Goal: Task Accomplishment & Management: Complete application form

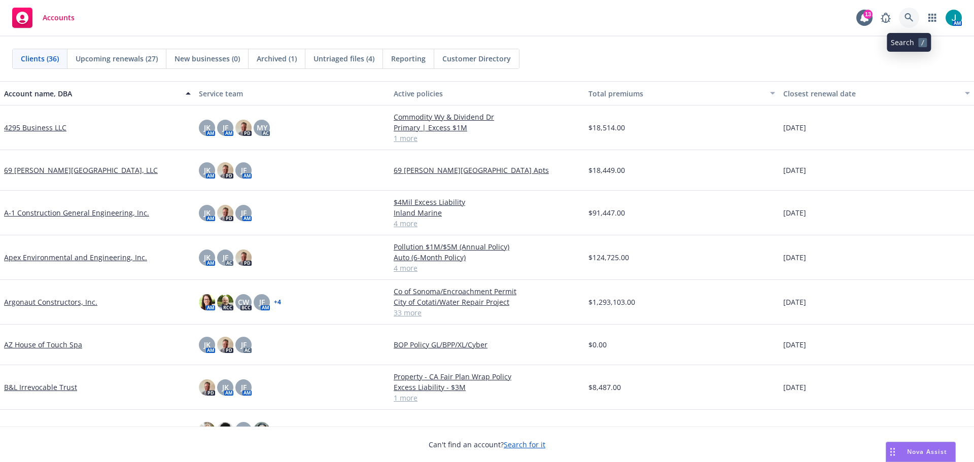
click at [910, 14] on icon at bounding box center [908, 17] width 9 height 9
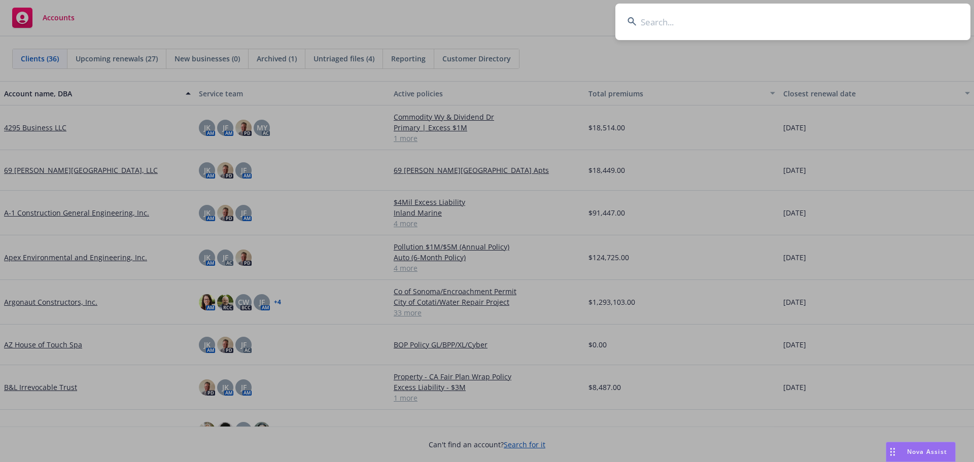
click at [664, 23] on input at bounding box center [792, 22] width 355 height 37
type input "Elite Power"
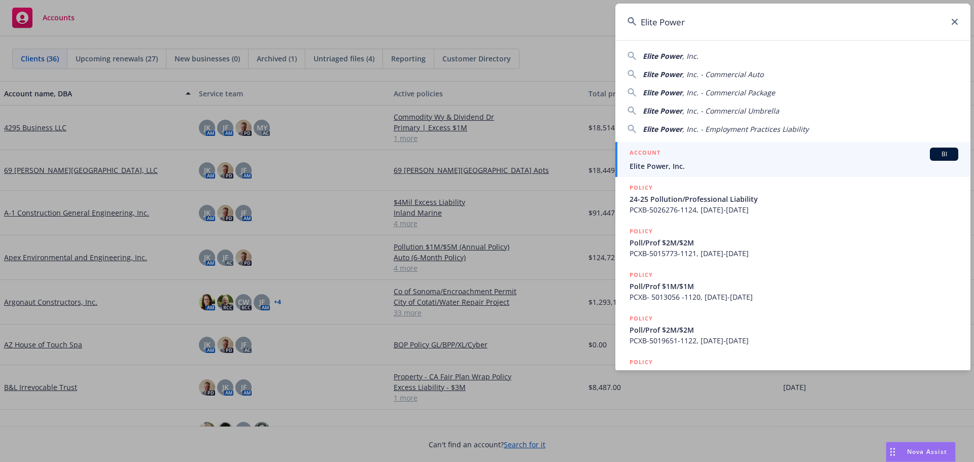
click at [938, 157] on span "BI" at bounding box center [943, 154] width 20 height 9
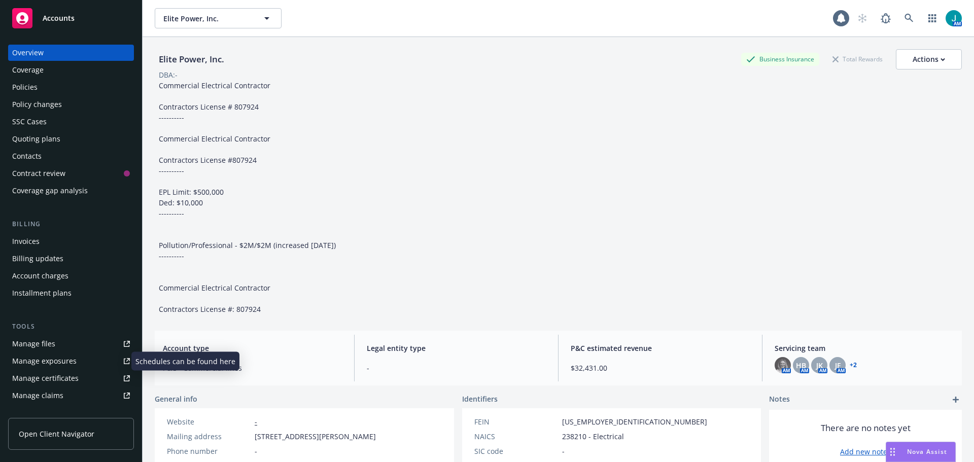
click at [50, 362] on div "Manage exposures" at bounding box center [44, 361] width 64 height 16
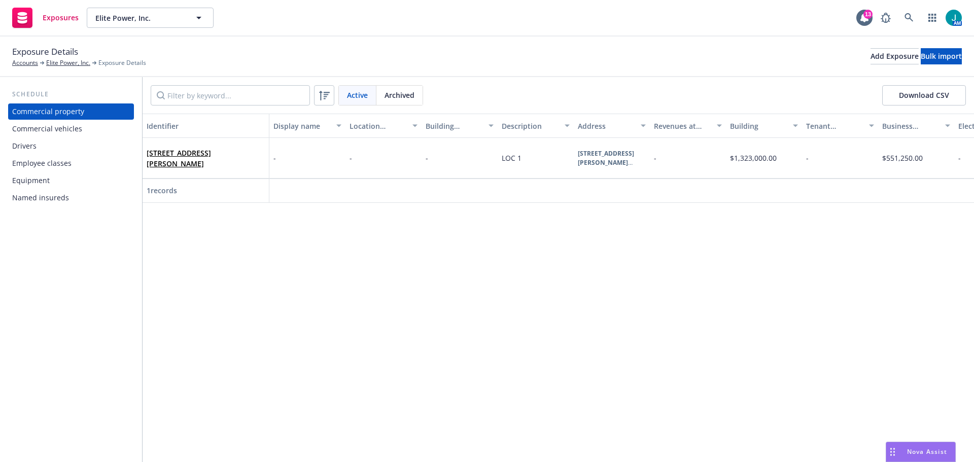
drag, startPoint x: 38, startPoint y: 128, endPoint x: 113, endPoint y: 137, distance: 75.5
click at [38, 128] on div "Commercial vehicles" at bounding box center [47, 129] width 70 height 16
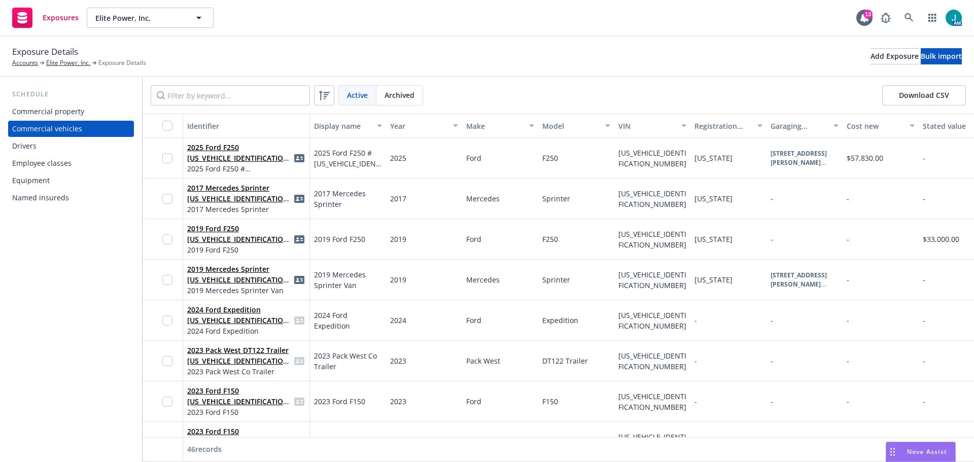
click at [44, 126] on div "Commercial vehicles" at bounding box center [47, 129] width 70 height 16
click at [190, 97] on input "Filter by keyword..." at bounding box center [230, 95] width 159 height 20
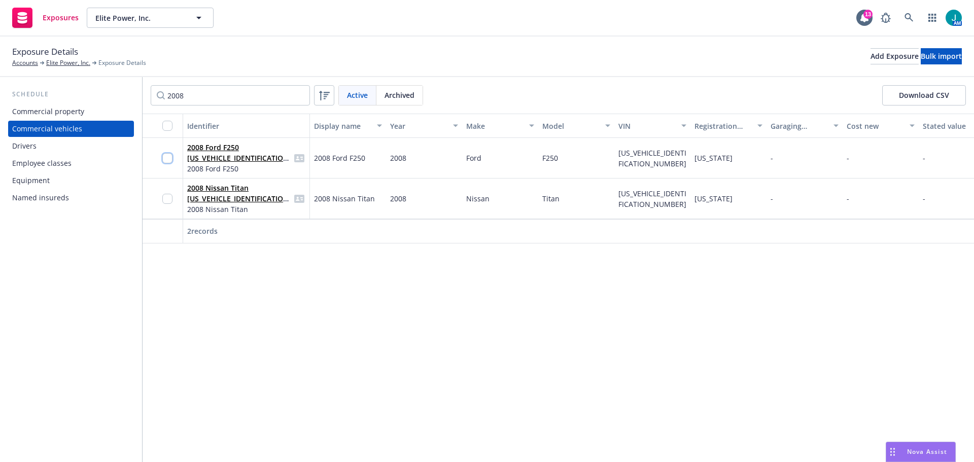
click at [166, 157] on input "checkbox" at bounding box center [167, 158] width 10 height 10
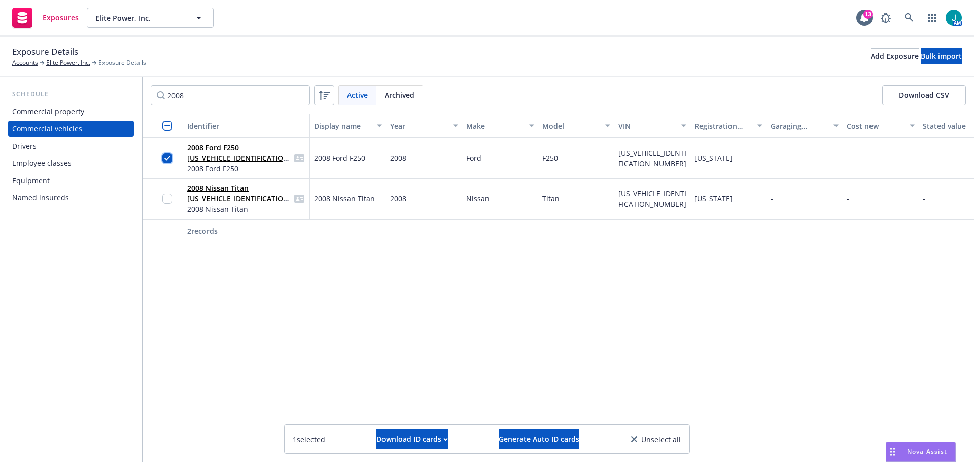
drag, startPoint x: 167, startPoint y: 159, endPoint x: 186, endPoint y: 162, distance: 18.5
click at [167, 160] on input "checkbox" at bounding box center [167, 158] width 10 height 10
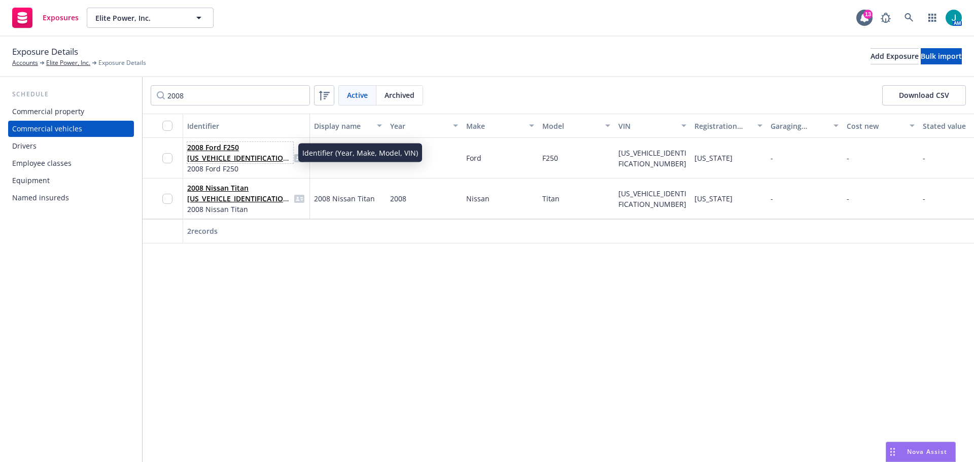
click at [210, 157] on link "2008 Ford F250 [US_VEHICLE_IDENTIFICATION_NUMBER]" at bounding box center [239, 157] width 104 height 31
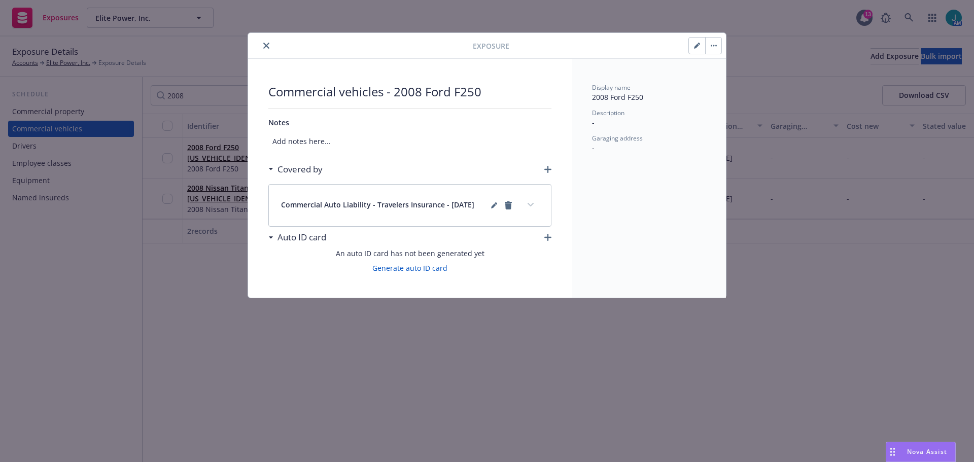
click at [265, 46] on icon "close" at bounding box center [266, 46] width 6 height 6
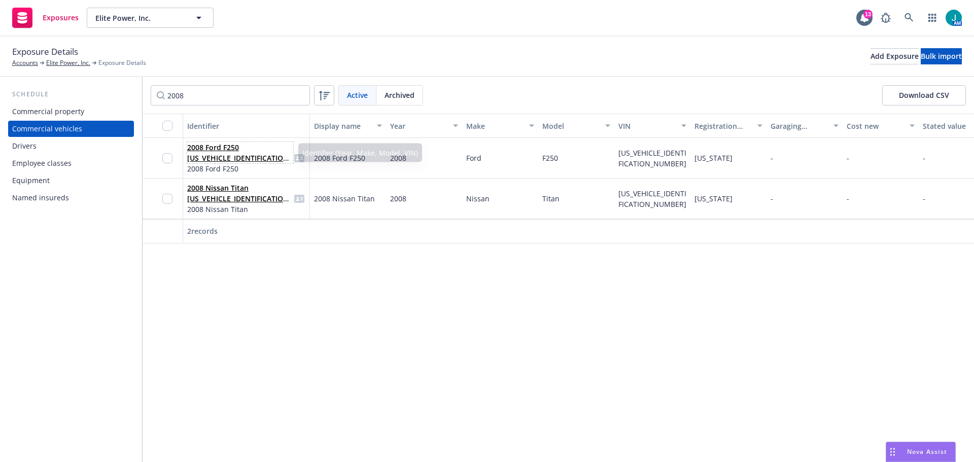
click at [231, 158] on link "2008 Ford F250 [US_VEHICLE_IDENTIFICATION_NUMBER]" at bounding box center [239, 157] width 104 height 31
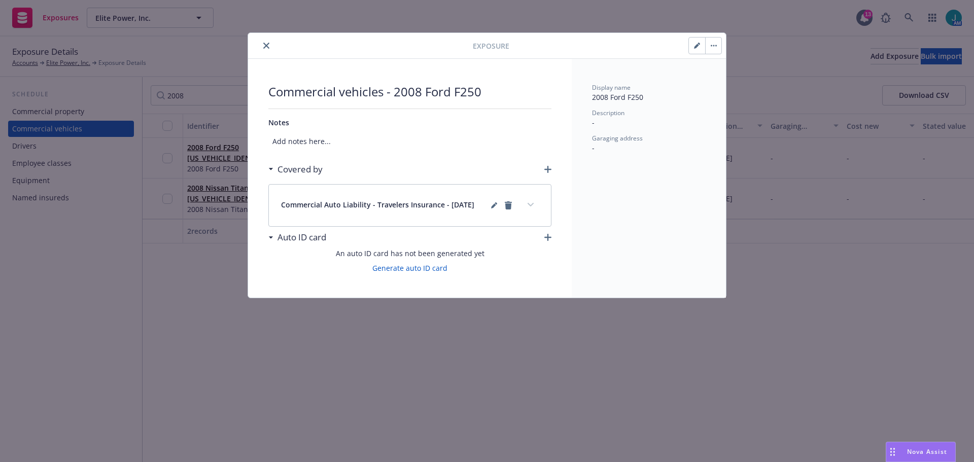
click at [712, 47] on button "button" at bounding box center [713, 46] width 16 height 16
click at [735, 77] on link "Archive" at bounding box center [734, 73] width 58 height 20
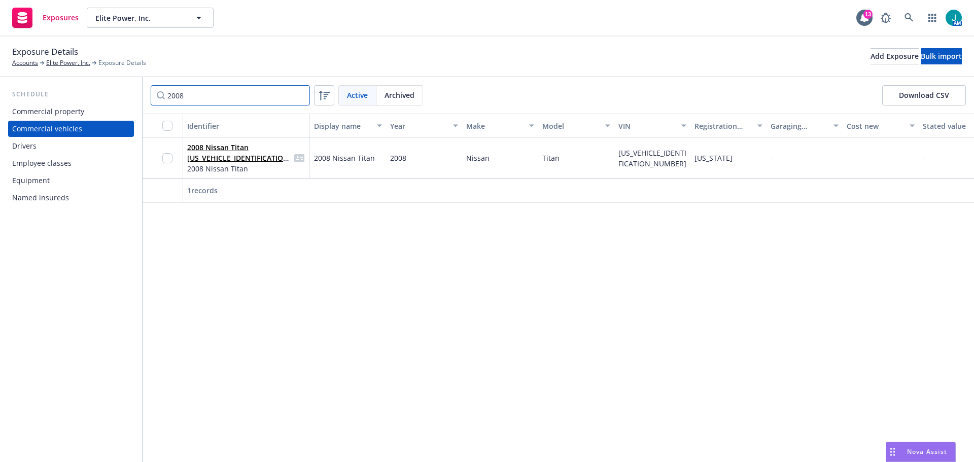
drag, startPoint x: 196, startPoint y: 97, endPoint x: 77, endPoint y: 86, distance: 120.2
click at [77, 86] on div "Schedule Commercial property Commercial vehicles Drivers Employee classes Equip…" at bounding box center [487, 269] width 974 height 385
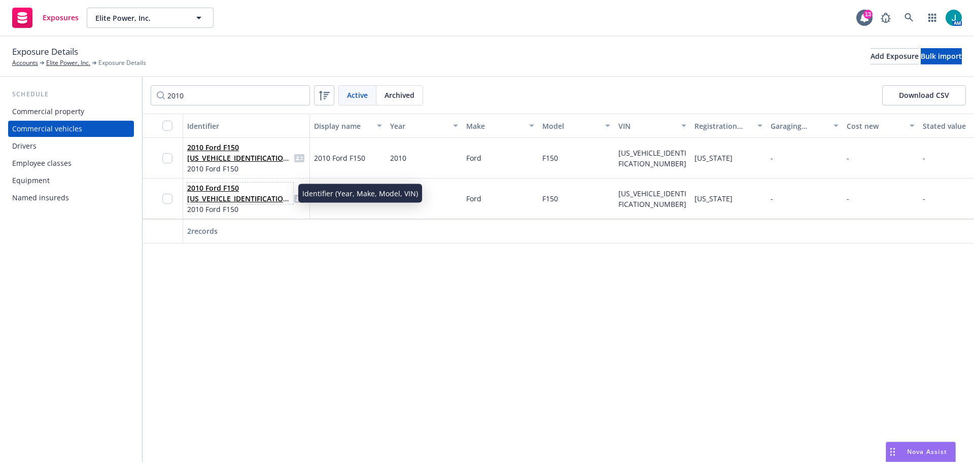
drag, startPoint x: 215, startPoint y: 199, endPoint x: 222, endPoint y: 200, distance: 6.7
click at [215, 199] on link "2010 Ford F150 [US_VEHICLE_IDENTIFICATION_NUMBER]" at bounding box center [239, 198] width 104 height 31
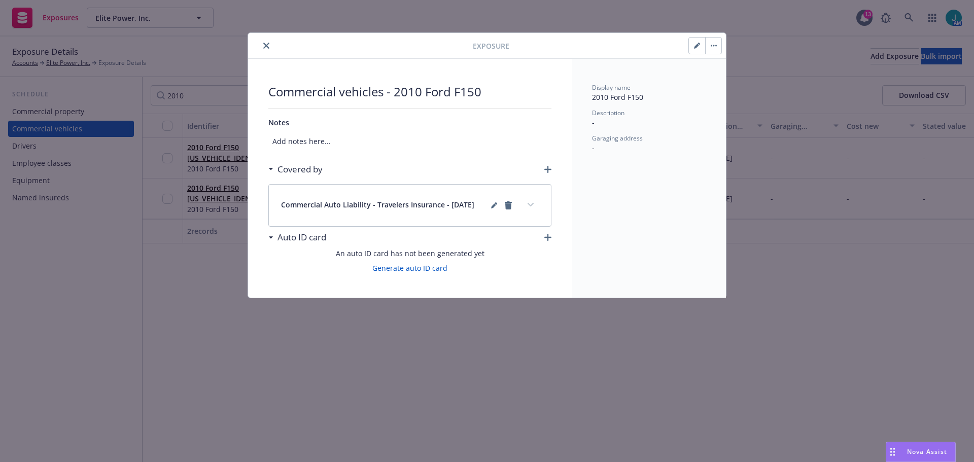
click at [714, 45] on icon "button" at bounding box center [713, 46] width 6 height 2
click at [732, 76] on link "Archive" at bounding box center [734, 73] width 58 height 20
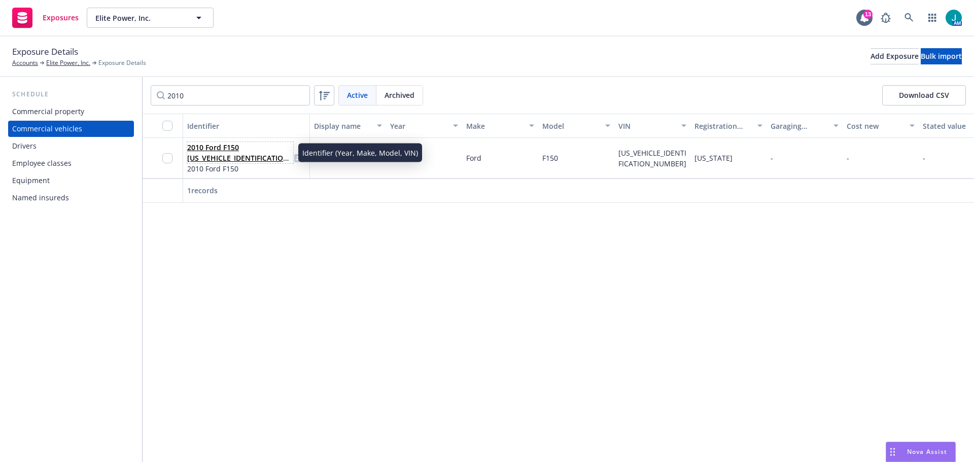
click at [252, 160] on link "2010 Ford F150 [US_VEHICLE_IDENTIFICATION_NUMBER]" at bounding box center [239, 157] width 104 height 31
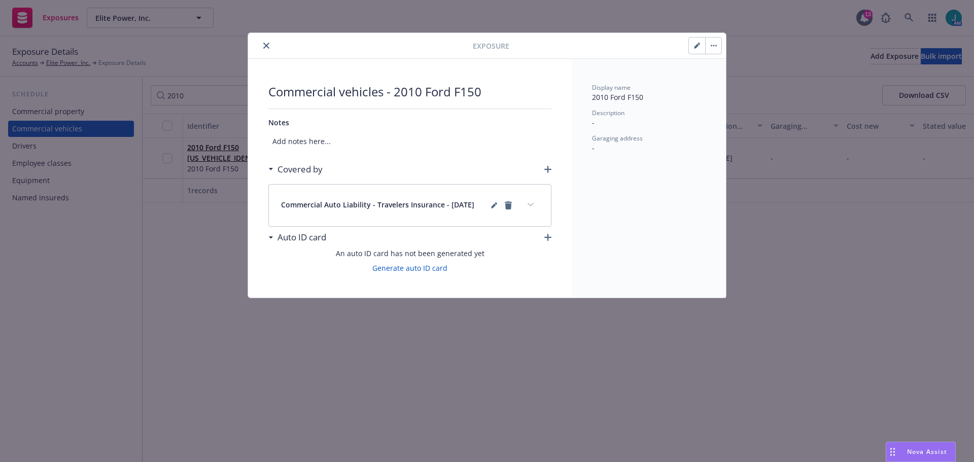
drag, startPoint x: 710, startPoint y: 44, endPoint x: 720, endPoint y: 60, distance: 18.6
click at [711, 47] on button "button" at bounding box center [713, 46] width 16 height 16
click at [733, 74] on link "Archive" at bounding box center [734, 73] width 58 height 20
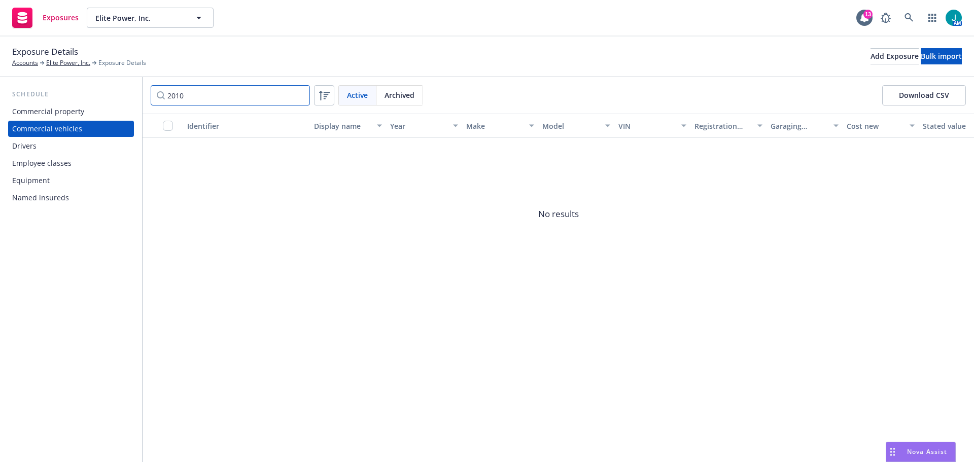
drag, startPoint x: 213, startPoint y: 92, endPoint x: 117, endPoint y: 84, distance: 96.7
click at [117, 84] on div "Schedule Commercial property Commercial vehicles Drivers Employee classes Equip…" at bounding box center [487, 269] width 974 height 385
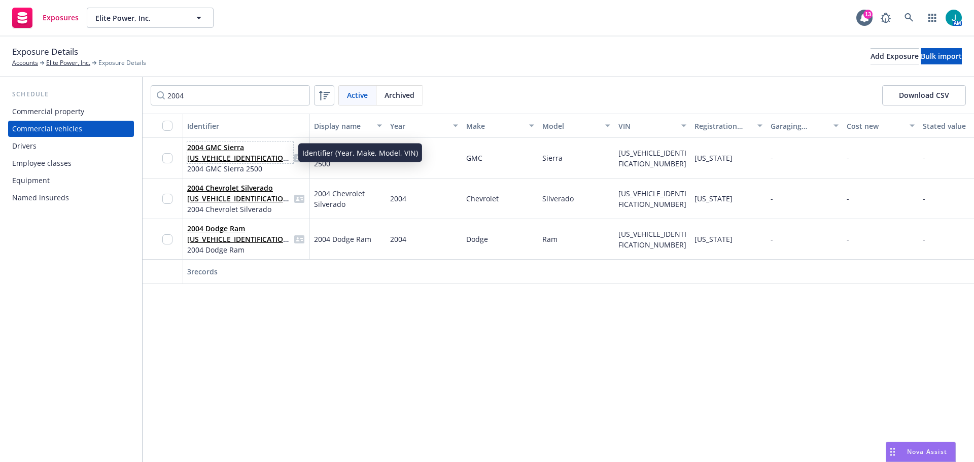
click at [214, 154] on link "2004 GMC Sierra [US_VEHICLE_IDENTIFICATION_NUMBER]" at bounding box center [239, 157] width 104 height 31
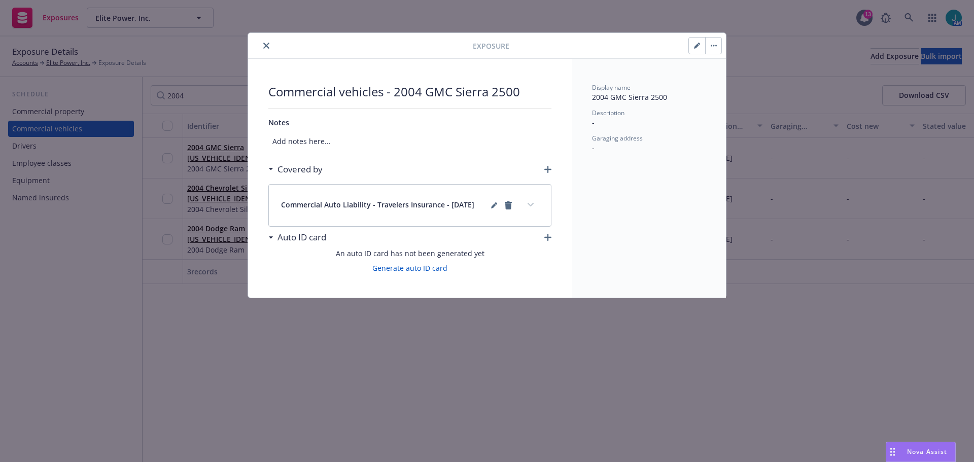
click at [713, 45] on icon "button" at bounding box center [713, 46] width 2 height 2
click at [726, 78] on link "Archive" at bounding box center [734, 73] width 58 height 20
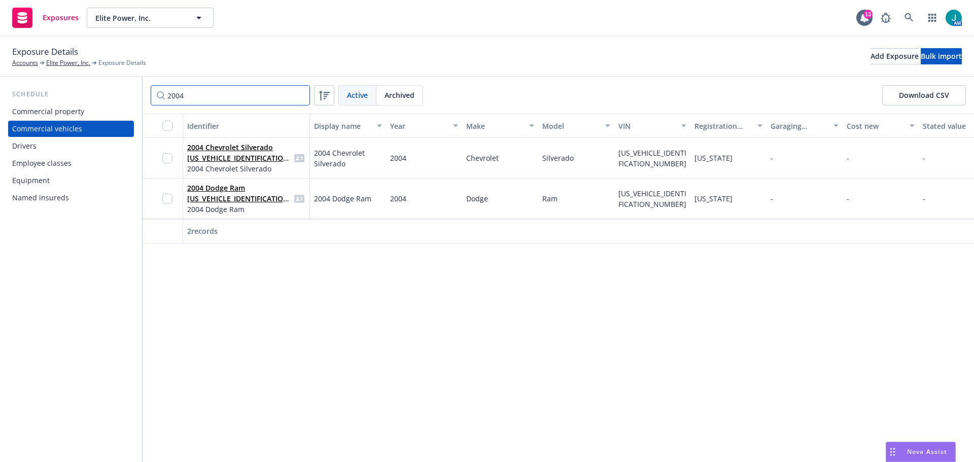
drag, startPoint x: 244, startPoint y: 101, endPoint x: 101, endPoint y: 101, distance: 143.0
click at [101, 101] on div "Schedule Commercial property Commercial vehicles Drivers Employee classes Equip…" at bounding box center [487, 269] width 974 height 385
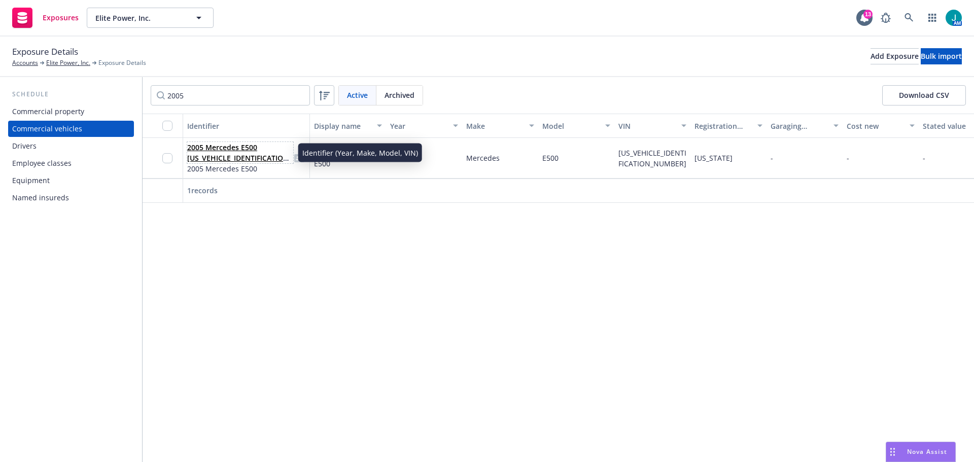
click at [252, 157] on link "2005 Mercedes E500 [US_VEHICLE_IDENTIFICATION_NUMBER]" at bounding box center [239, 157] width 104 height 31
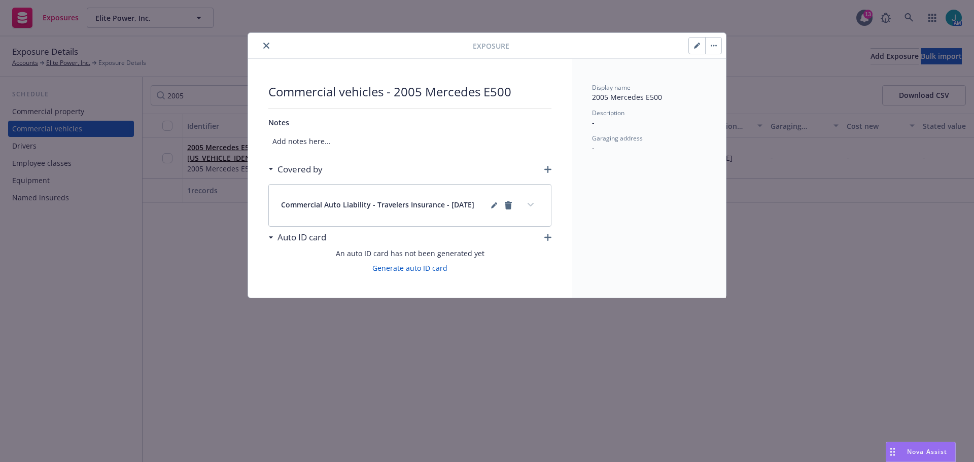
click at [713, 48] on button "button" at bounding box center [713, 46] width 16 height 16
click at [746, 77] on link "Archive" at bounding box center [734, 73] width 58 height 20
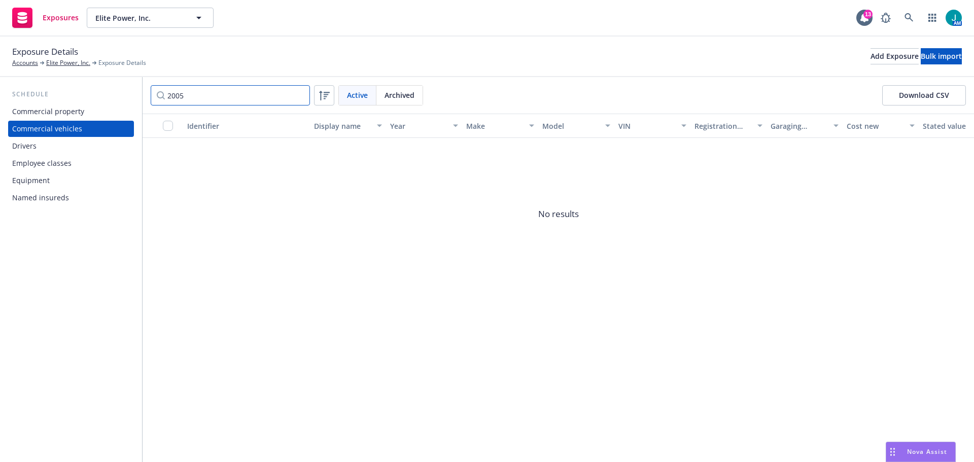
drag, startPoint x: 191, startPoint y: 98, endPoint x: 99, endPoint y: 104, distance: 92.5
click at [99, 104] on div "Schedule Commercial property Commercial vehicles Drivers Employee classes Equip…" at bounding box center [487, 269] width 974 height 385
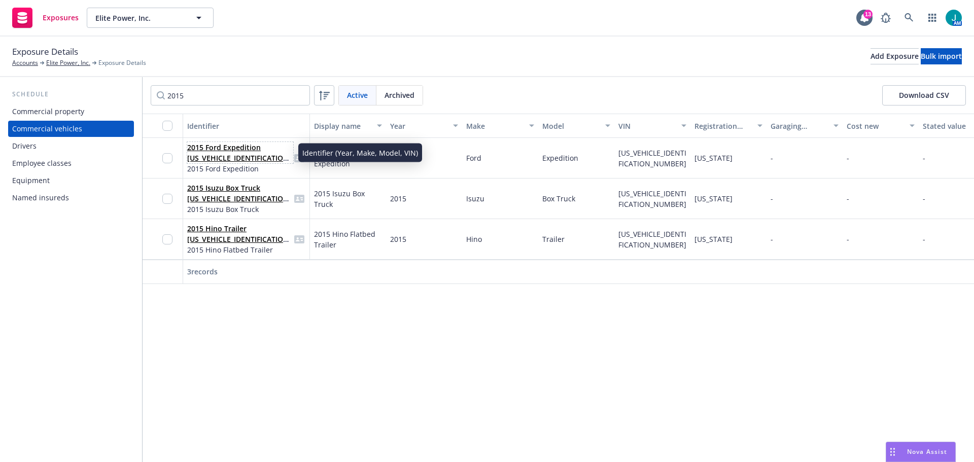
click at [237, 157] on link "2015 Ford Expedition [US_VEHICLE_IDENTIFICATION_NUMBER]" at bounding box center [239, 157] width 104 height 31
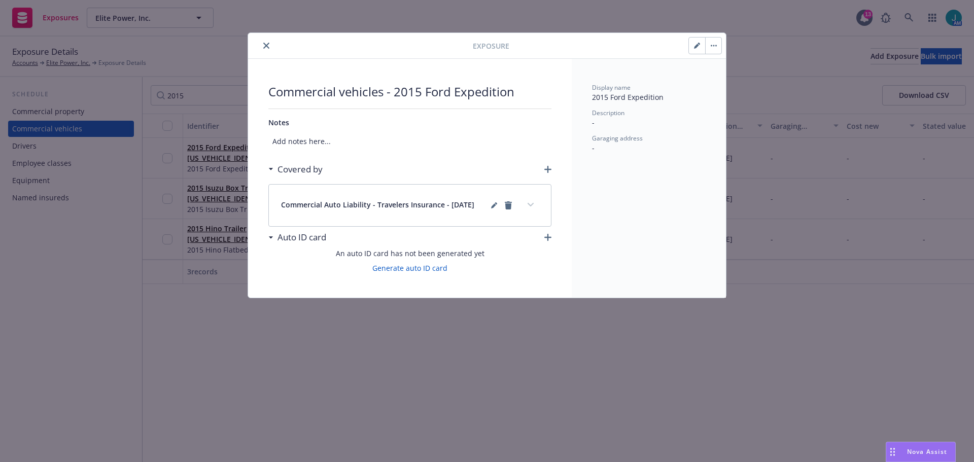
click at [713, 45] on button "button" at bounding box center [713, 46] width 16 height 16
click at [732, 73] on link "Archive" at bounding box center [734, 73] width 58 height 20
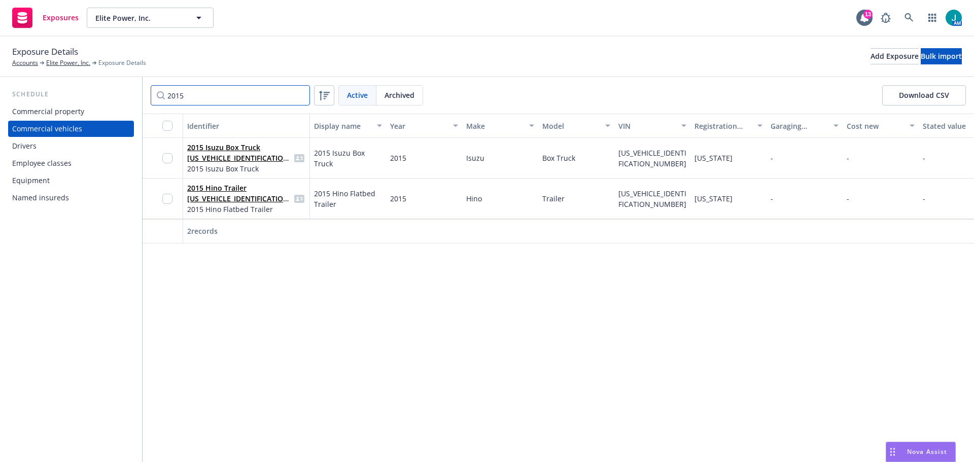
drag, startPoint x: 196, startPoint y: 98, endPoint x: 60, endPoint y: 94, distance: 136.0
click at [59, 97] on div "Schedule Commercial property Commercial vehicles Drivers Employee classes Equip…" at bounding box center [487, 269] width 974 height 385
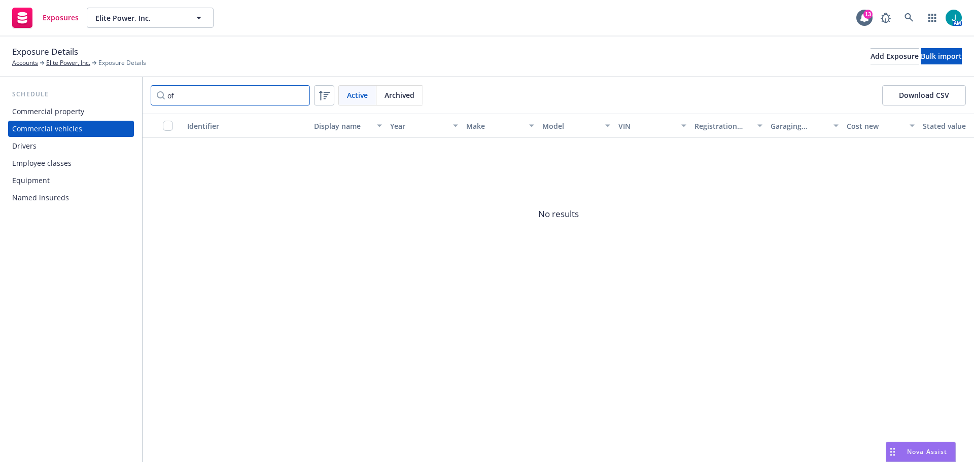
type input "o"
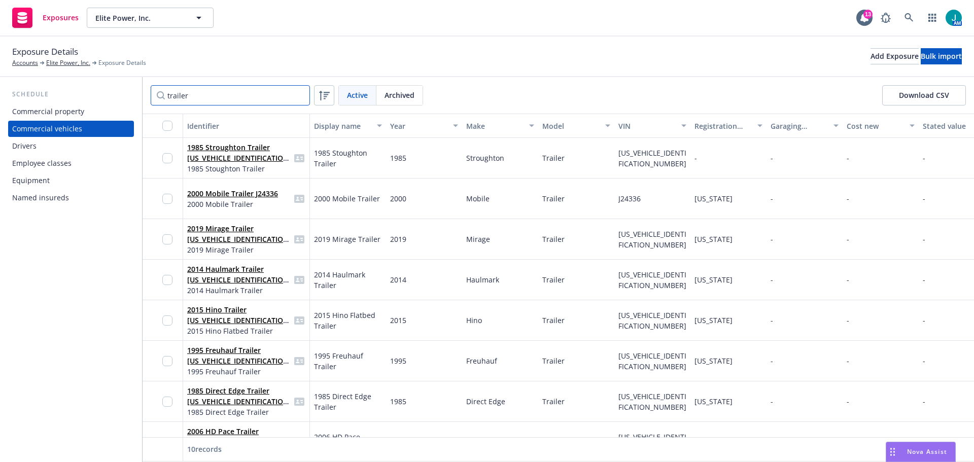
type input "trailer"
click at [64, 182] on div "Equipment" at bounding box center [71, 180] width 118 height 16
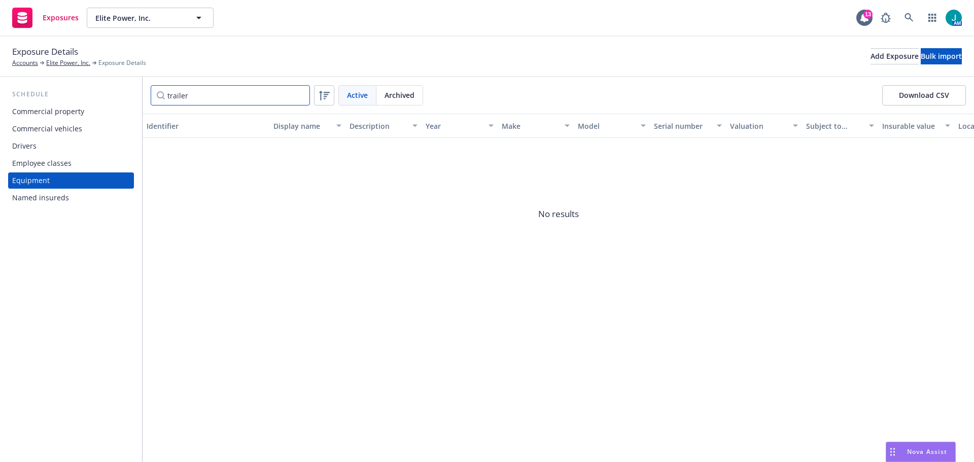
click at [226, 95] on input "trailer" at bounding box center [230, 95] width 159 height 20
drag, startPoint x: 197, startPoint y: 92, endPoint x: 114, endPoint y: 88, distance: 83.8
click at [114, 88] on div "Schedule Commercial property Commercial vehicles Drivers Employee classes Equip…" at bounding box center [487, 269] width 974 height 385
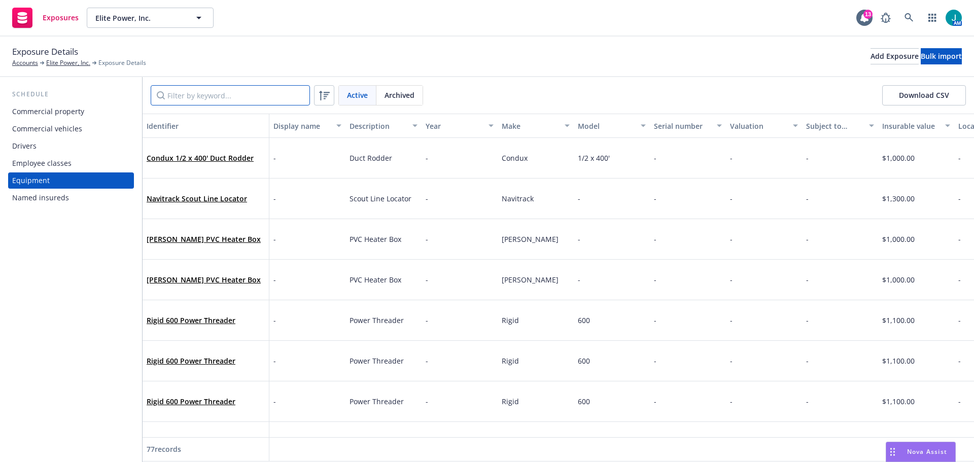
click at [206, 98] on input "Filter by keyword..." at bounding box center [230, 95] width 159 height 20
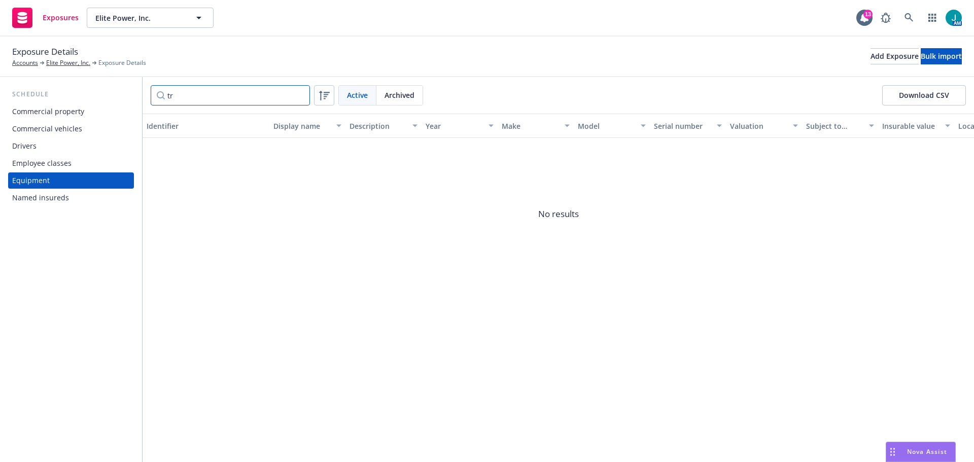
type input "t"
type input "o"
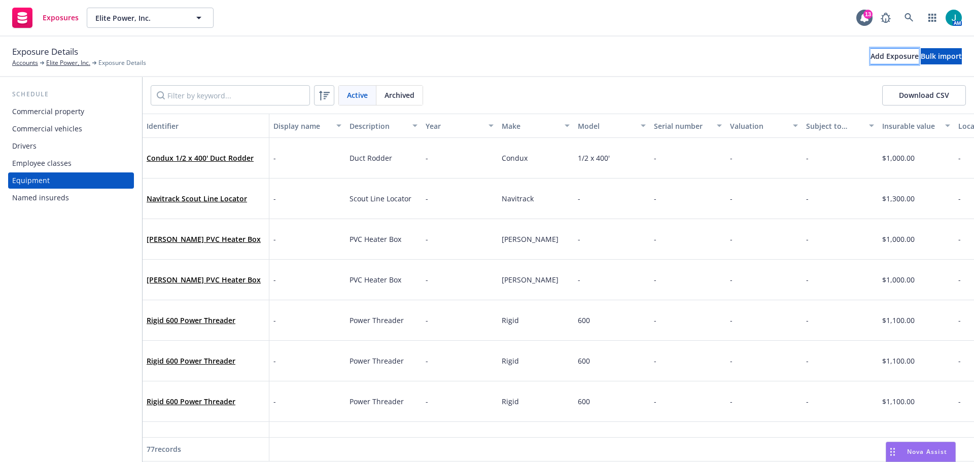
click at [870, 53] on div "Add Exposure" at bounding box center [894, 56] width 48 height 15
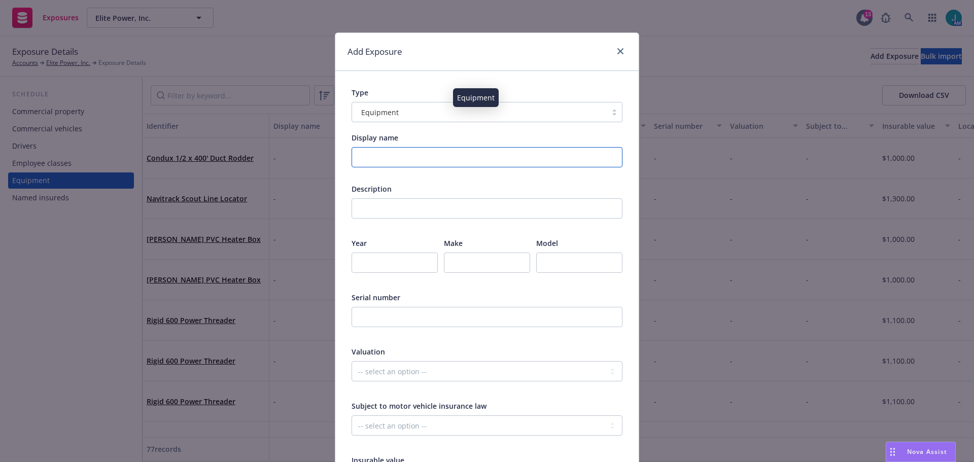
click at [351, 155] on input "Display name" at bounding box center [486, 157] width 271 height 20
type input "On-Site Office Trailer"
drag, startPoint x: 438, startPoint y: 162, endPoint x: 303, endPoint y: 141, distance: 137.0
click at [291, 161] on div "Add Exposure Type Equipment Display name On-Site Office Trailer Description Thi…" at bounding box center [487, 231] width 974 height 462
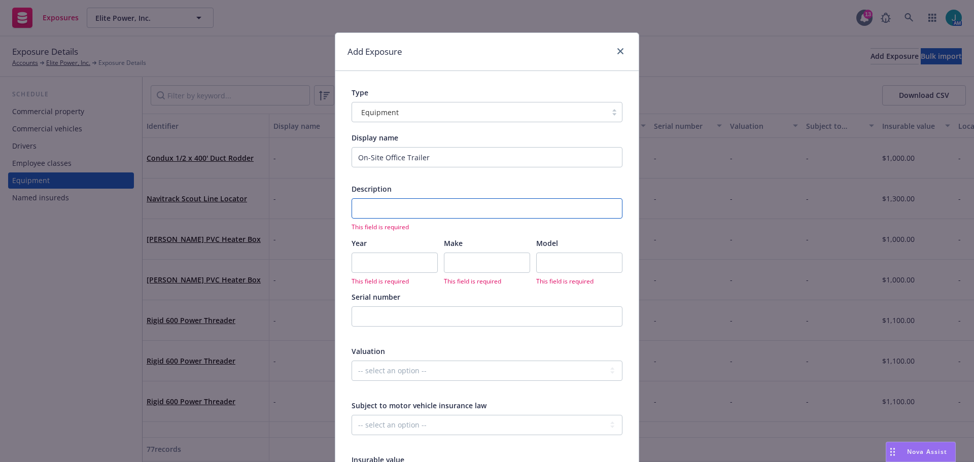
click at [380, 208] on input "text" at bounding box center [486, 208] width 271 height 20
paste input "On-Site Office Trailer"
type input "On-Site Office Trailer"
click at [357, 158] on input "On-Site Office Trailer" at bounding box center [486, 157] width 271 height 20
drag, startPoint x: 380, startPoint y: 157, endPoint x: 322, endPoint y: 166, distance: 58.5
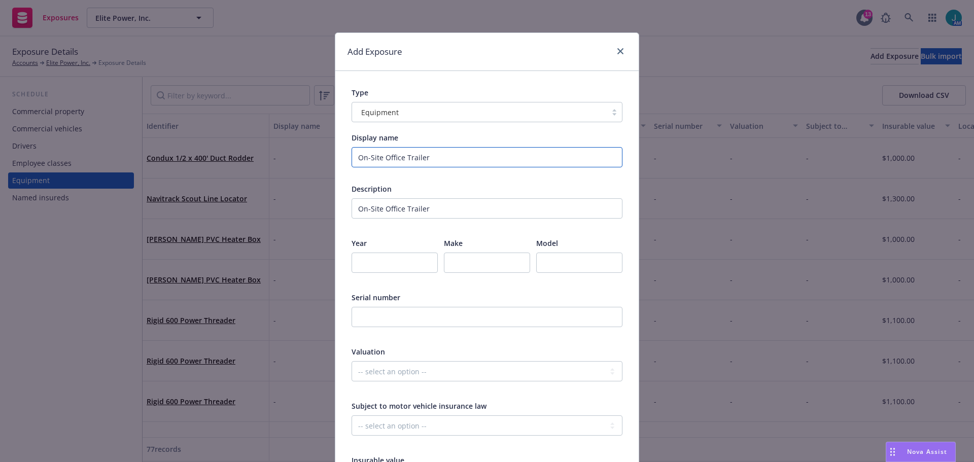
click at [315, 158] on div "Add Exposure Type Equipment Display name On-Site Office Trailer Description On-…" at bounding box center [487, 231] width 974 height 462
drag, startPoint x: 430, startPoint y: 159, endPoint x: 232, endPoint y: 156, distance: 198.8
click at [232, 156] on div "Add Exposure Type Equipment Display name 8x8x20 Office Trailer Description On-S…" at bounding box center [487, 231] width 974 height 462
type input "8x8x20 Office Trailer"
drag, startPoint x: 429, startPoint y: 207, endPoint x: 314, endPoint y: 211, distance: 115.2
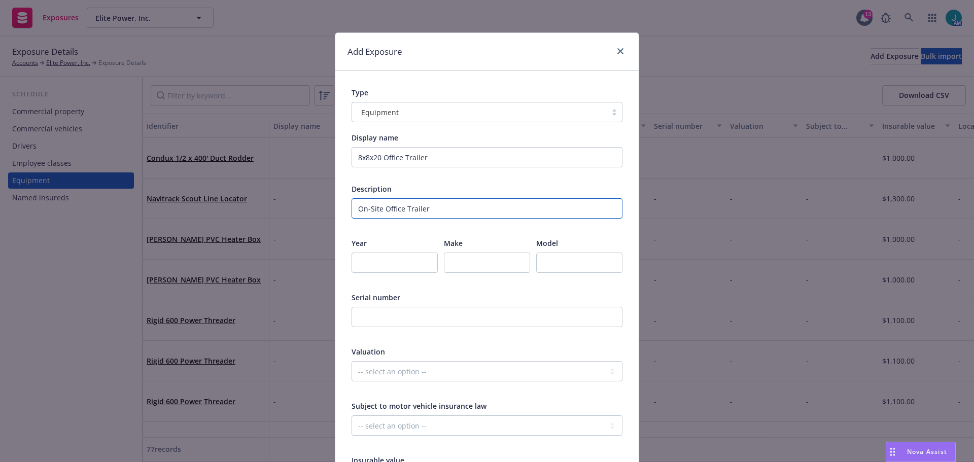
click at [314, 211] on div "Add Exposure Type Equipment Display name 8x8x20 Office Trailer Description On-S…" at bounding box center [487, 231] width 974 height 462
paste input "8x8x20"
type input "8x8x20 Office Trailer"
click at [466, 265] on input "text" at bounding box center [487, 263] width 86 height 20
drag, startPoint x: 378, startPoint y: 207, endPoint x: 333, endPoint y: 200, distance: 45.6
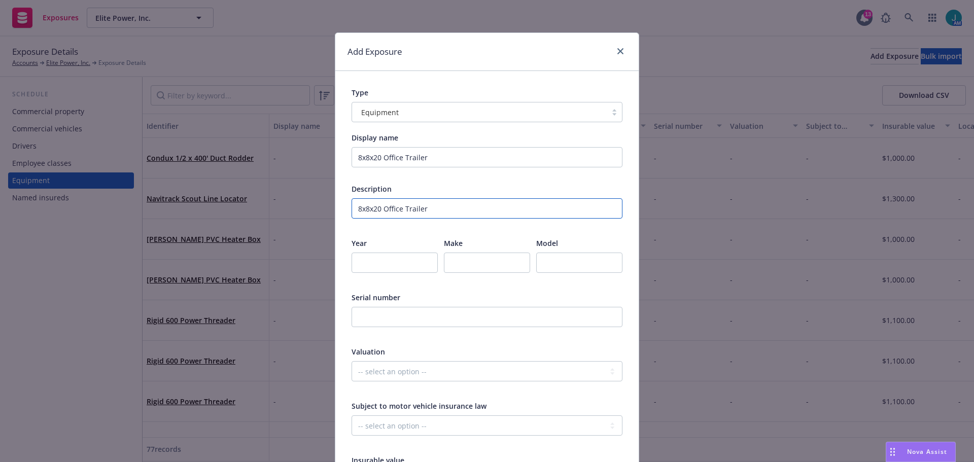
click at [335, 208] on div "Add Exposure Type Equipment Display name 8x8x20 Office Trailer Description 8x8x…" at bounding box center [487, 350] width 304 height 637
click at [462, 256] on input "text" at bounding box center [487, 263] width 86 height 20
paste input "8x8x20"
type input "8x8x20"
drag, startPoint x: 380, startPoint y: 207, endPoint x: 448, endPoint y: 213, distance: 68.7
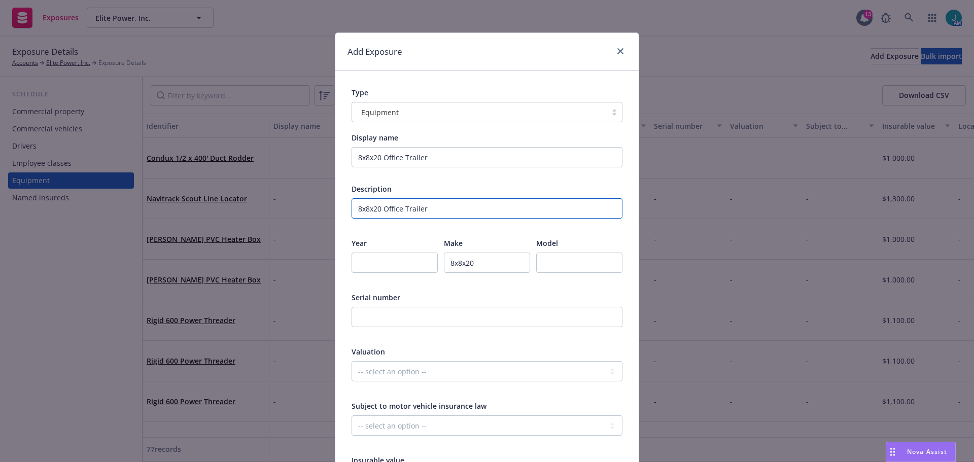
click at [448, 213] on input "8x8x20 Office Trailer" at bounding box center [486, 208] width 271 height 20
click at [560, 262] on input "text" at bounding box center [579, 263] width 86 height 20
paste input "Office Trailer"
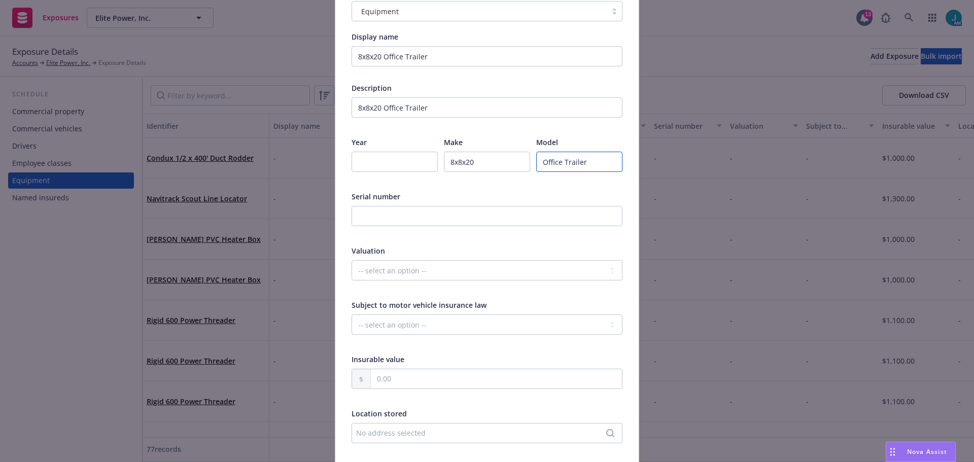
scroll to position [101, 0]
type input "Office Trailer"
click at [383, 384] on input "text" at bounding box center [496, 378] width 251 height 19
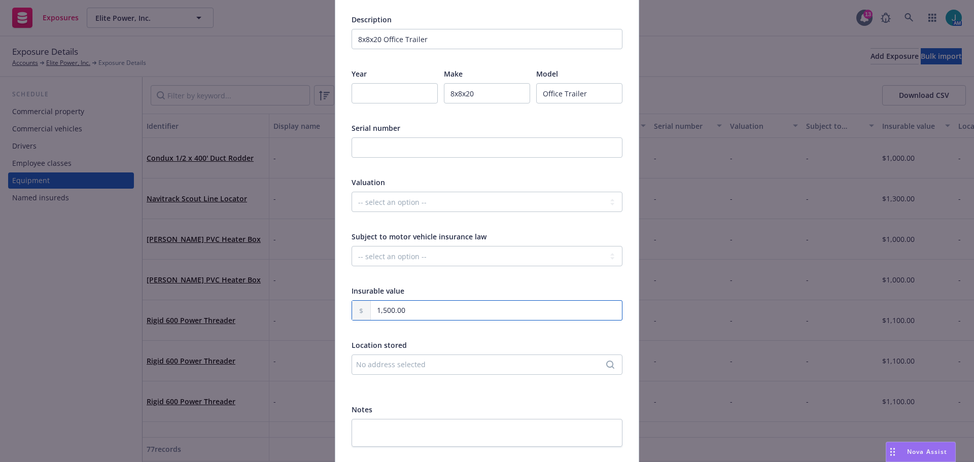
scroll to position [240, 0]
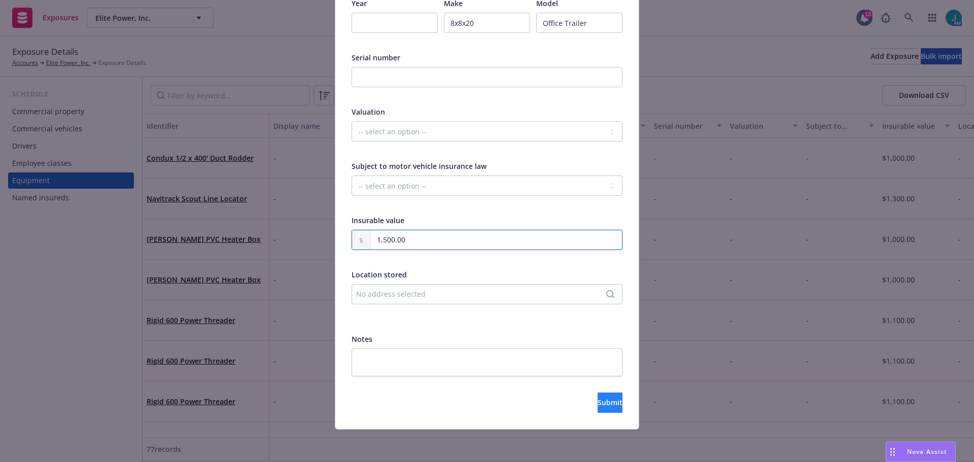
type input "1,500.00"
drag, startPoint x: 594, startPoint y: 400, endPoint x: 591, endPoint y: 385, distance: 15.0
click at [597, 399] on span "Submit" at bounding box center [609, 403] width 25 height 10
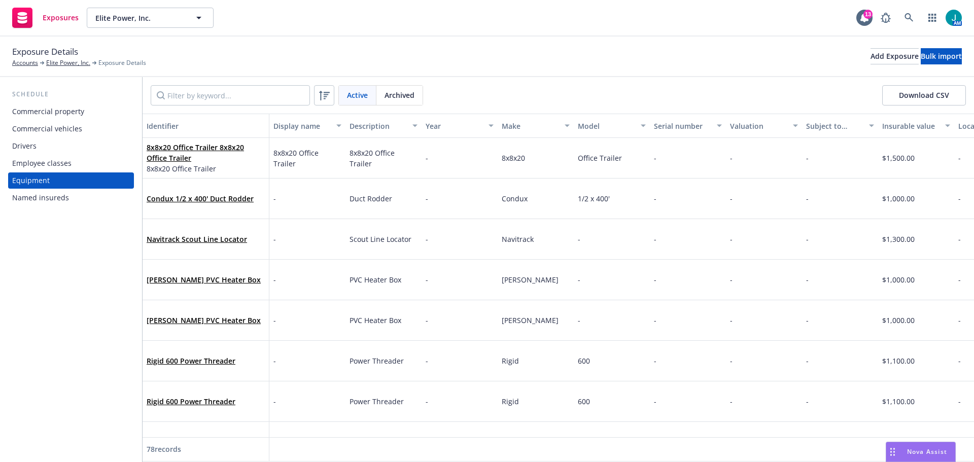
click at [39, 149] on div "Drivers" at bounding box center [71, 146] width 118 height 16
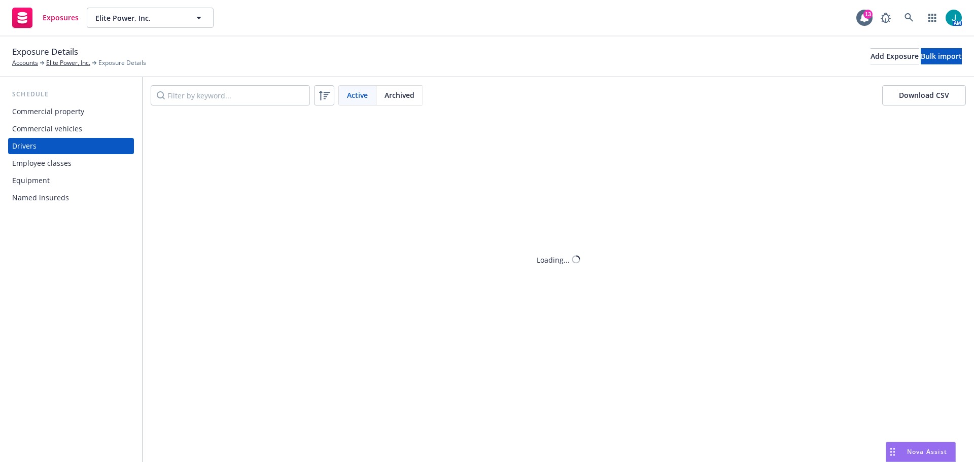
click at [50, 132] on div "Commercial vehicles" at bounding box center [47, 129] width 70 height 16
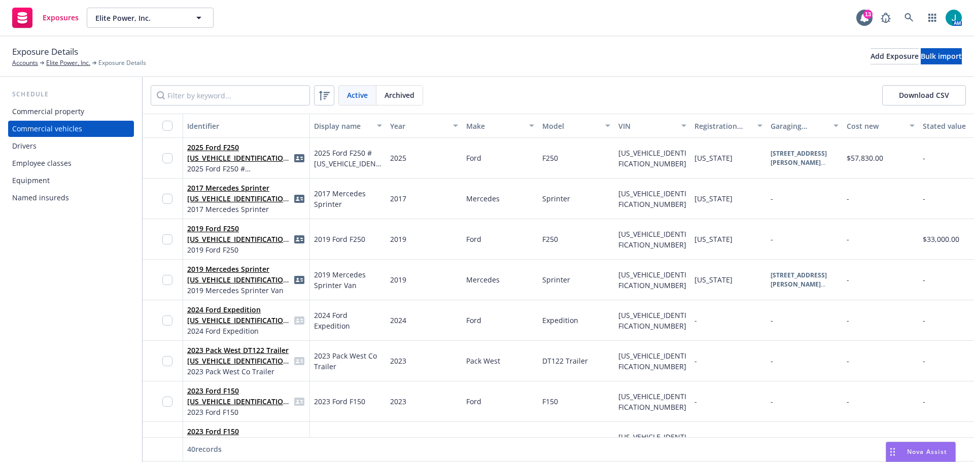
drag, startPoint x: 914, startPoint y: 99, endPoint x: 882, endPoint y: 83, distance: 35.6
click at [914, 99] on button "Download CSV" at bounding box center [924, 95] width 84 height 20
click at [205, 94] on input "Filter by keyword..." at bounding box center [230, 95] width 159 height 20
click at [181, 98] on input "Filter by keyword..." at bounding box center [230, 95] width 159 height 20
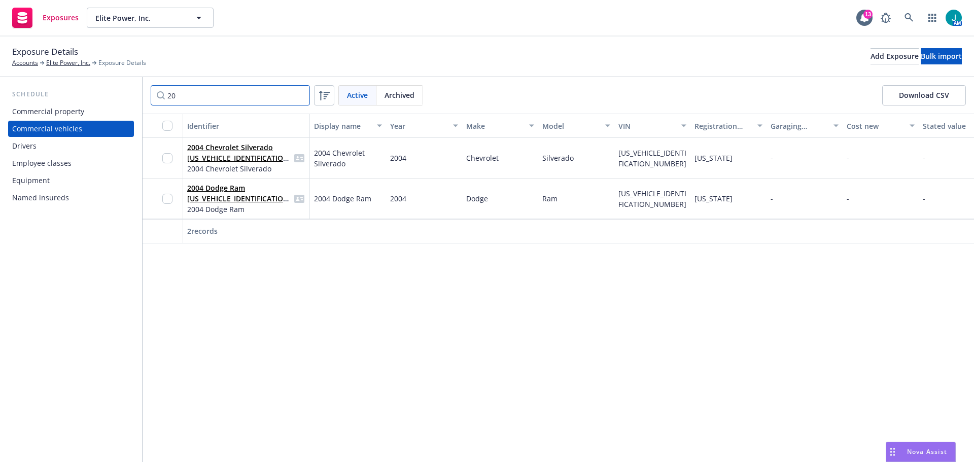
type input "2"
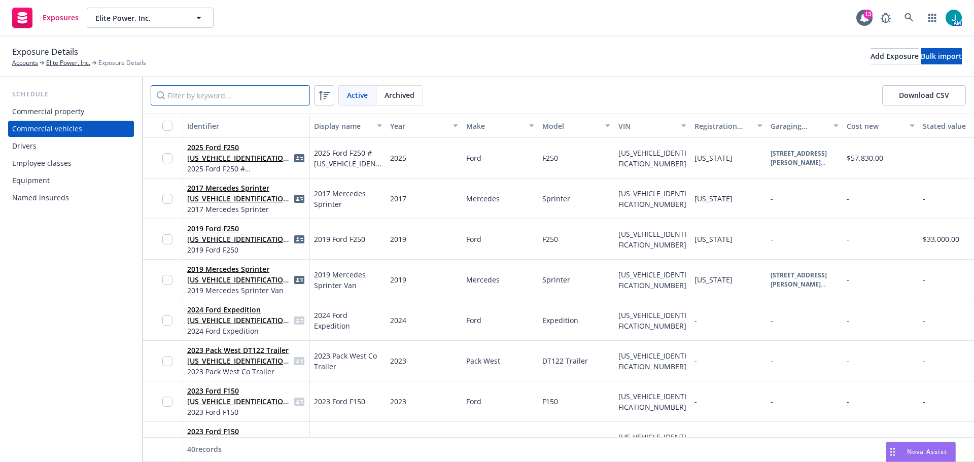
click at [172, 92] on input "Filter by keyword..." at bounding box center [230, 95] width 159 height 20
click at [941, 93] on button "Download CSV" at bounding box center [924, 95] width 84 height 20
click at [928, 453] on span "Nova Assist" at bounding box center [927, 451] width 40 height 9
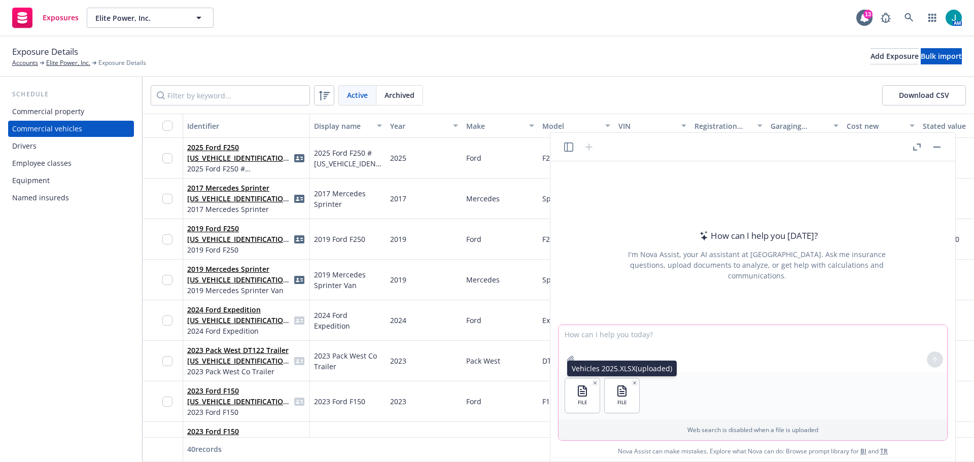
click at [632, 380] on icon "button" at bounding box center [634, 382] width 5 height 5
click at [606, 349] on textarea at bounding box center [752, 348] width 388 height 47
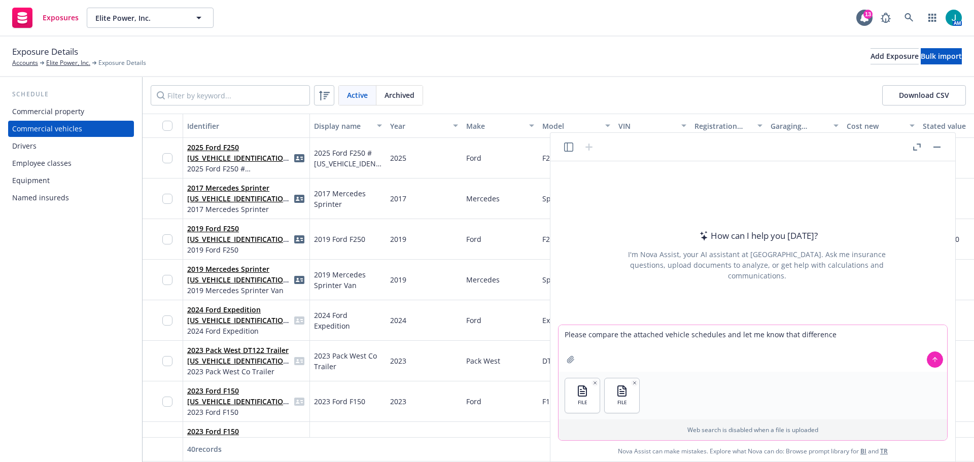
type textarea "Please compare the attached vehicle schedules and let me know that differences"
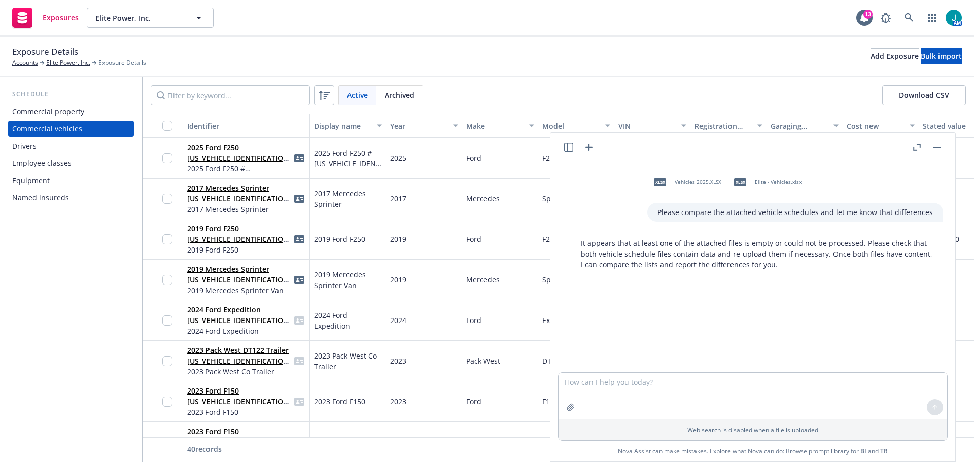
click at [662, 182] on span "XLSX" at bounding box center [660, 182] width 12 height 8
click at [662, 182] on div "XLSX Vehicles 2025.XLSX xlsx Elite - Vehicles.xlsx" at bounding box center [795, 181] width 296 height 25
click at [662, 182] on span "XLSX" at bounding box center [660, 182] width 12 height 8
click at [742, 181] on span "xlsx" at bounding box center [740, 182] width 12 height 8
click at [742, 181] on div "XLSX Vehicles 2025.XLSX xlsx Elite - Vehicles.xlsx" at bounding box center [795, 181] width 296 height 25
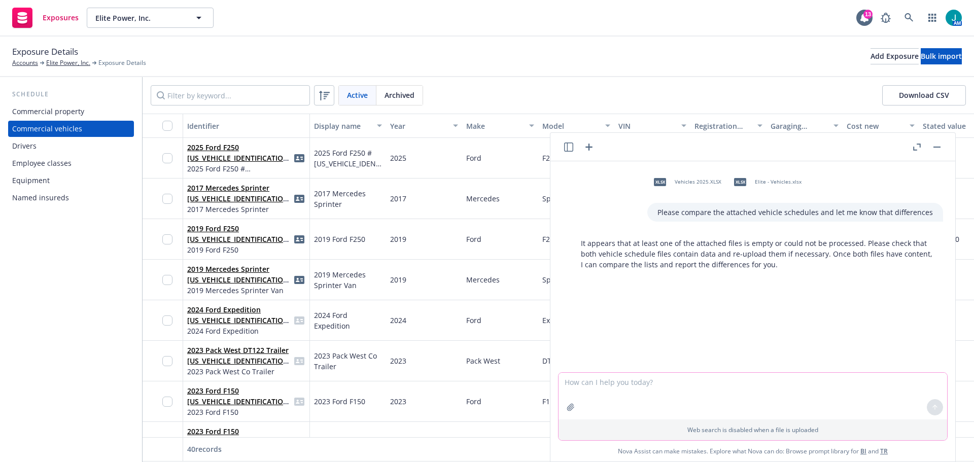
click at [657, 391] on textarea at bounding box center [752, 396] width 388 height 47
click at [566, 334] on textarea at bounding box center [752, 348] width 388 height 47
drag, startPoint x: 614, startPoint y: 337, endPoint x: 630, endPoint y: 329, distance: 18.8
click at [614, 337] on textarea "Please compre the attached vehicle schedules" at bounding box center [752, 348] width 388 height 47
click at [723, 337] on textarea "Please compare the attached vehicle schedules" at bounding box center [752, 348] width 388 height 47
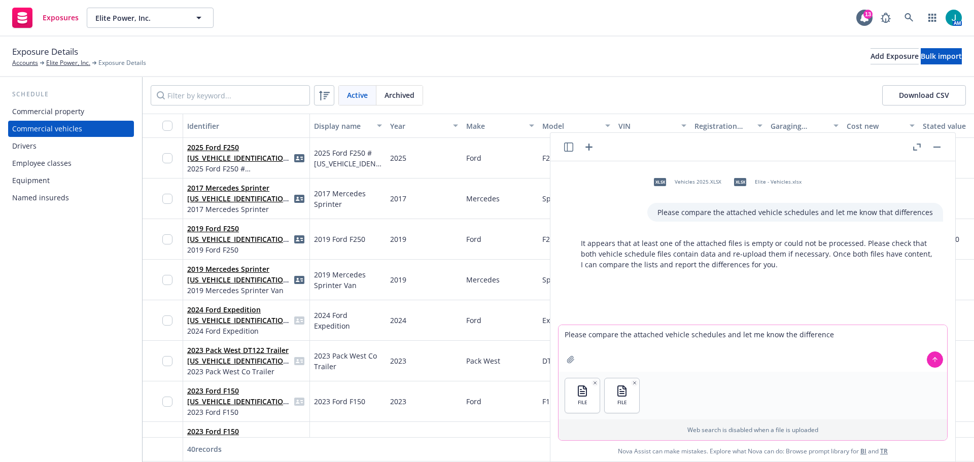
type textarea "Please compare the attached vehicle schedules and let me know the differences"
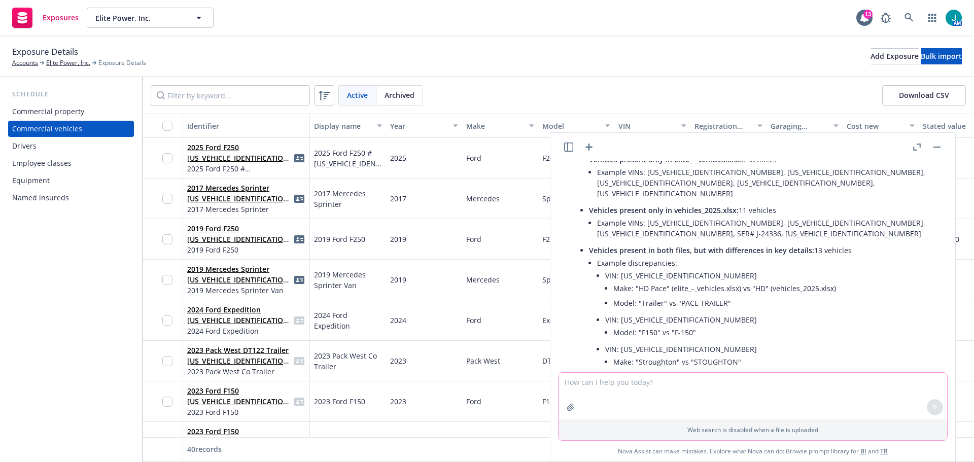
scroll to position [282, 0]
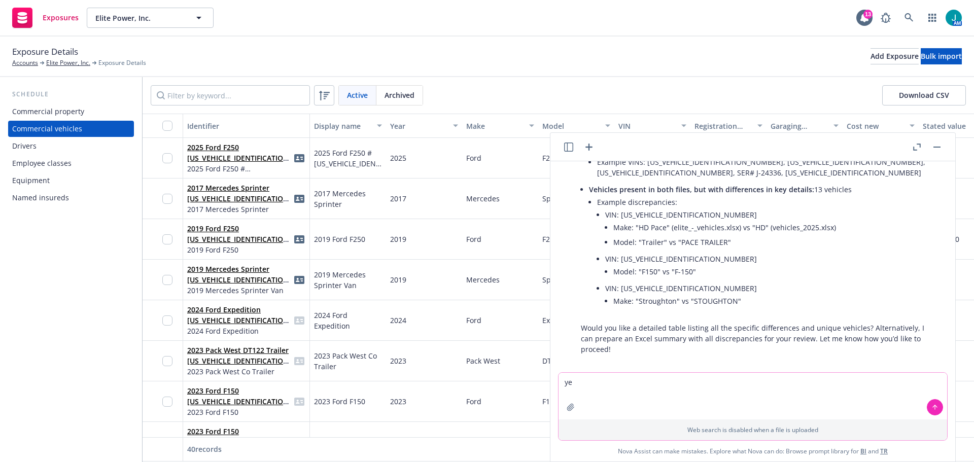
type textarea "yes"
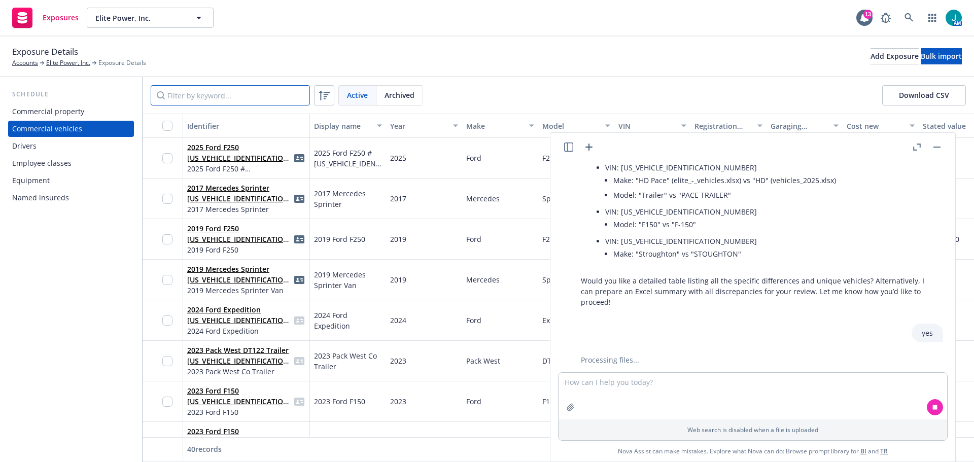
click at [207, 97] on input "Filter by keyword..." at bounding box center [230, 95] width 159 height 20
click at [208, 94] on input "Filter by keyword..." at bounding box center [230, 95] width 159 height 20
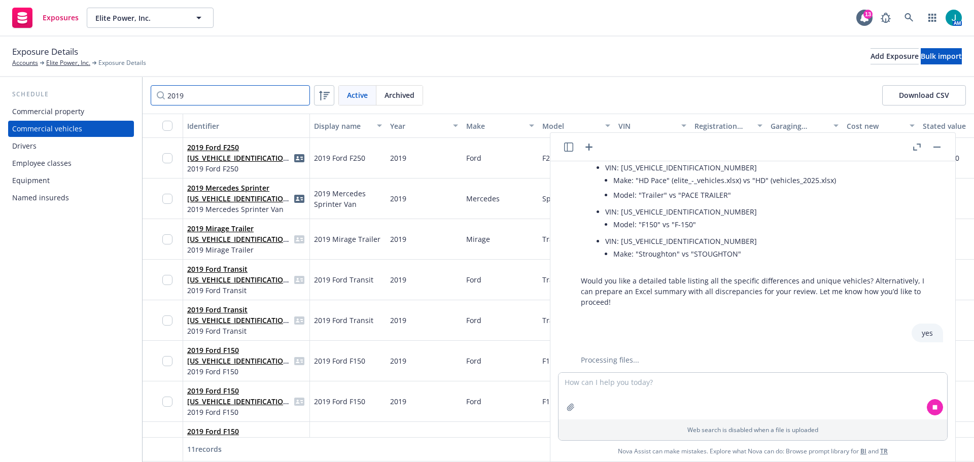
drag, startPoint x: 195, startPoint y: 94, endPoint x: 120, endPoint y: 85, distance: 75.6
click at [120, 85] on div "Schedule Commercial property Commercial vehicles Drivers Employee classes Equip…" at bounding box center [487, 269] width 974 height 385
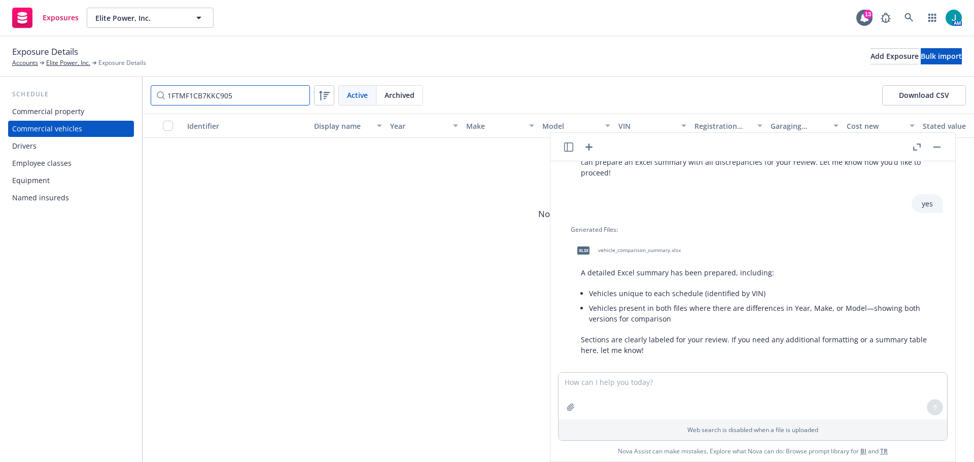
scroll to position [459, 0]
type input "[US_VEHICLE_IDENTIFICATION_NUMBER]"
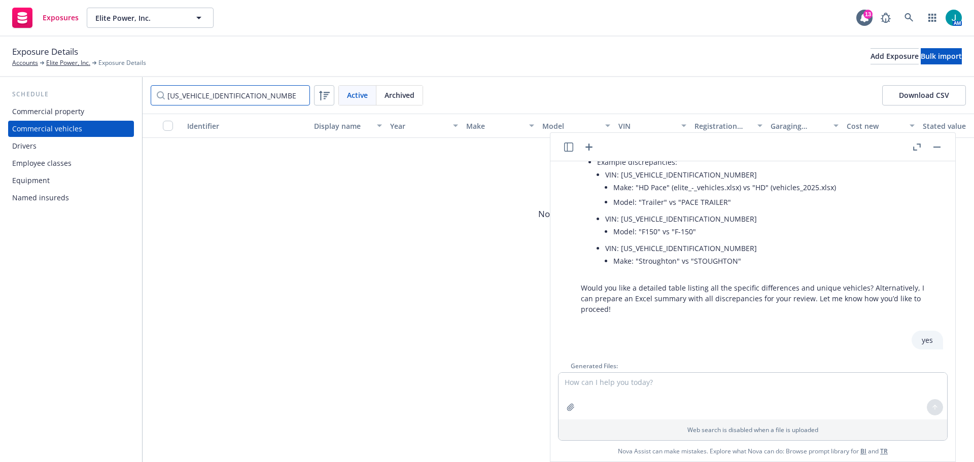
scroll to position [307, 0]
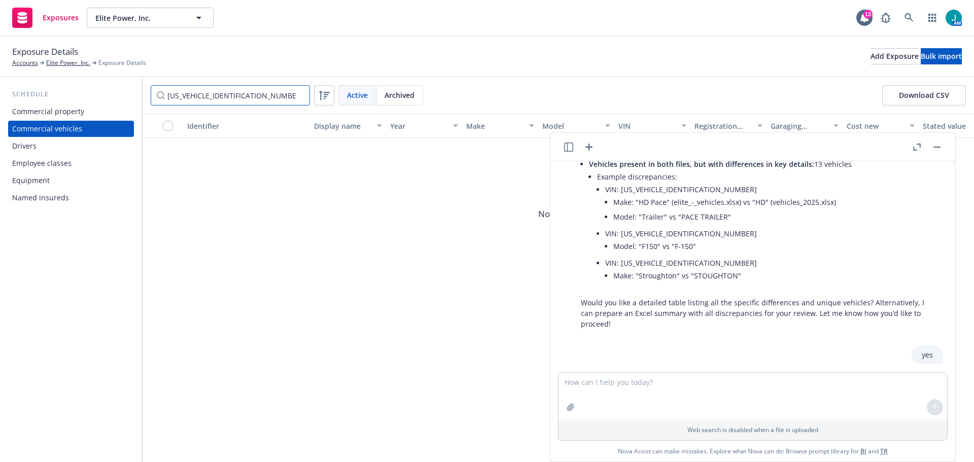
drag, startPoint x: 274, startPoint y: 99, endPoint x: 17, endPoint y: 89, distance: 257.3
click at [17, 89] on div "Schedule Commercial property Commercial vehicles Drivers Employee classes Equip…" at bounding box center [487, 269] width 974 height 385
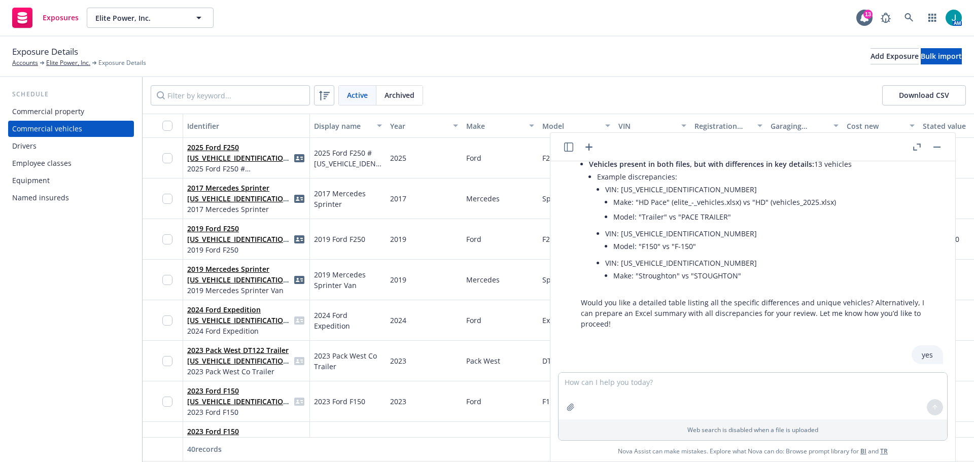
click at [938, 150] on button "button" at bounding box center [936, 147] width 12 height 12
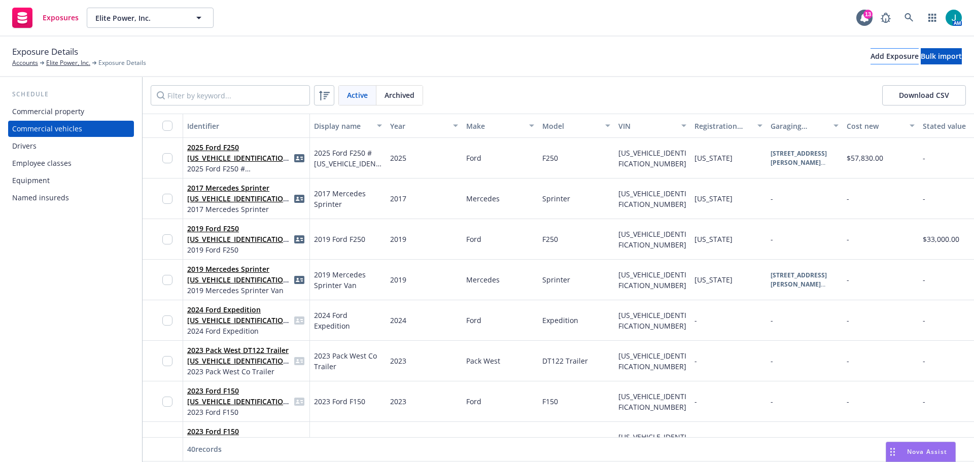
scroll to position [459, 0]
click at [870, 57] on div "Add Exposure" at bounding box center [894, 56] width 48 height 15
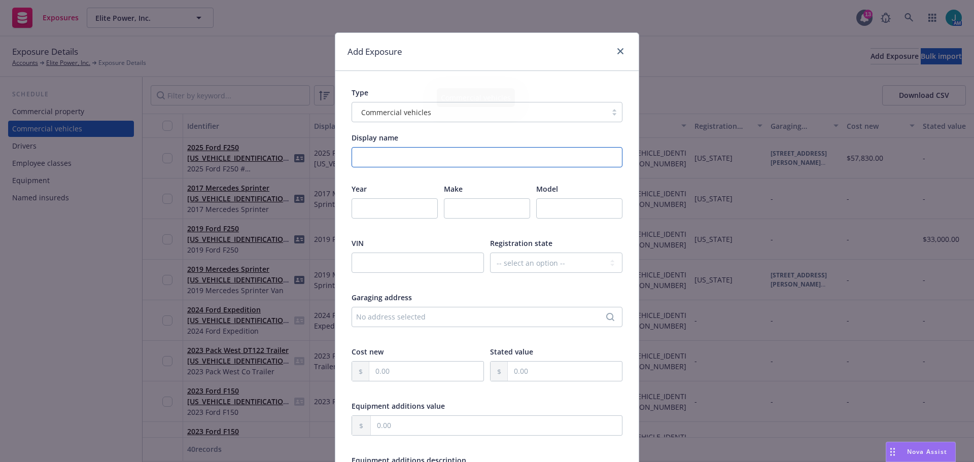
click at [387, 161] on input "Display name" at bounding box center [486, 157] width 271 height 20
type input "2019 Ford F150"
type input "2019"
type input "Ford"
type input "F150"
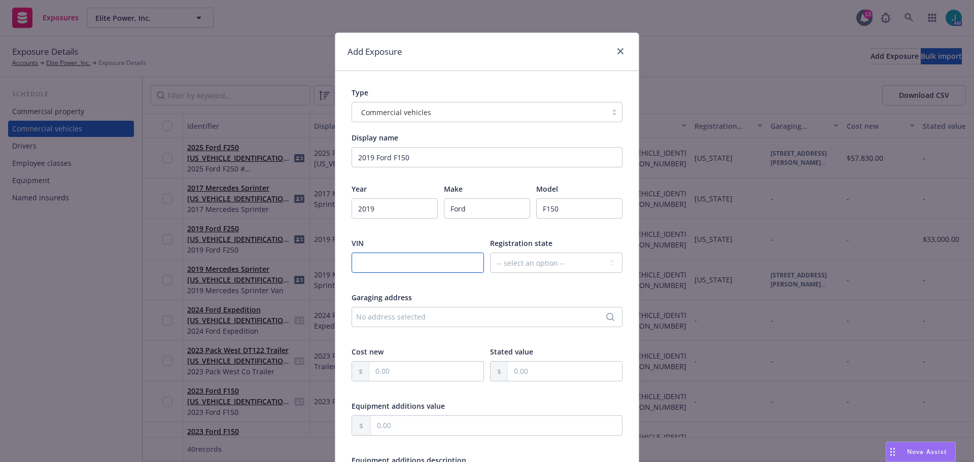
click at [384, 263] on input "text" at bounding box center [417, 263] width 132 height 20
paste input "[US_VEHICLE_IDENTIFICATION_NUMBER]"
type input "[US_VEHICLE_IDENTIFICATION_NUMBER]"
drag, startPoint x: 527, startPoint y: 264, endPoint x: 533, endPoint y: 261, distance: 7.3
click at [527, 264] on select "-- select an option -- [US_STATE] [US_STATE] [US_STATE] [US_STATE] [US_STATE] […" at bounding box center [556, 263] width 132 height 20
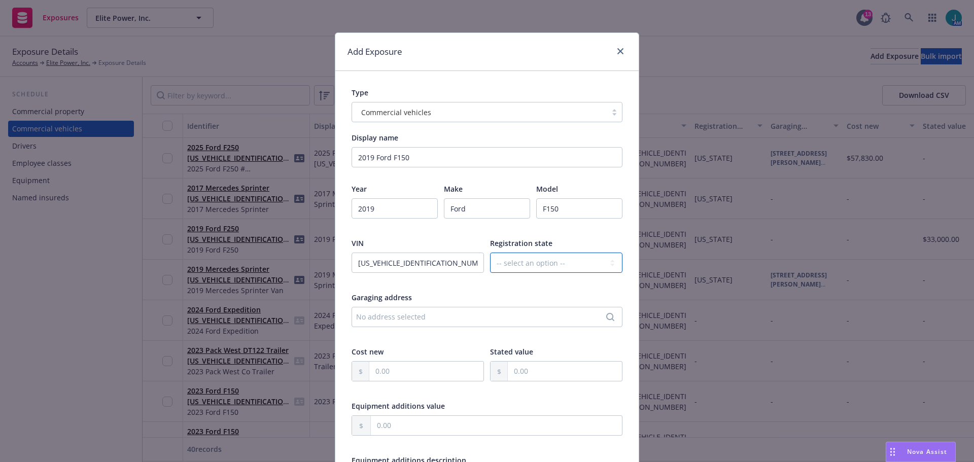
select select "CA"
click at [490, 253] on select "-- select an option -- [US_STATE] [US_STATE] [US_STATE] [US_STATE] [US_STATE] […" at bounding box center [556, 263] width 132 height 20
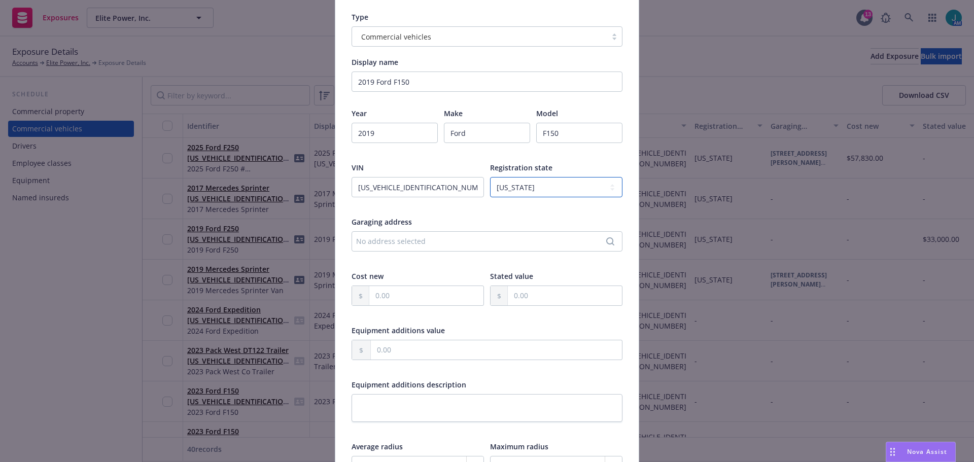
scroll to position [152, 0]
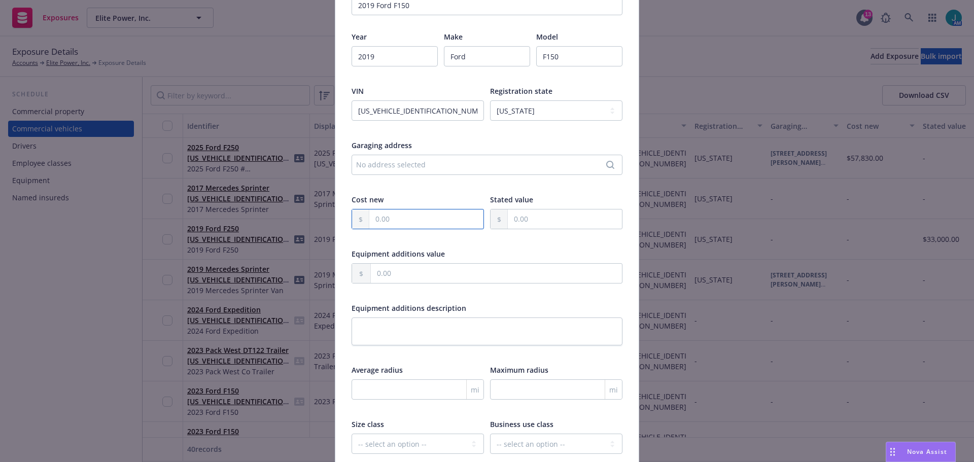
click at [392, 219] on input "text" at bounding box center [426, 218] width 114 height 19
click at [534, 219] on input "text" at bounding box center [565, 218] width 114 height 19
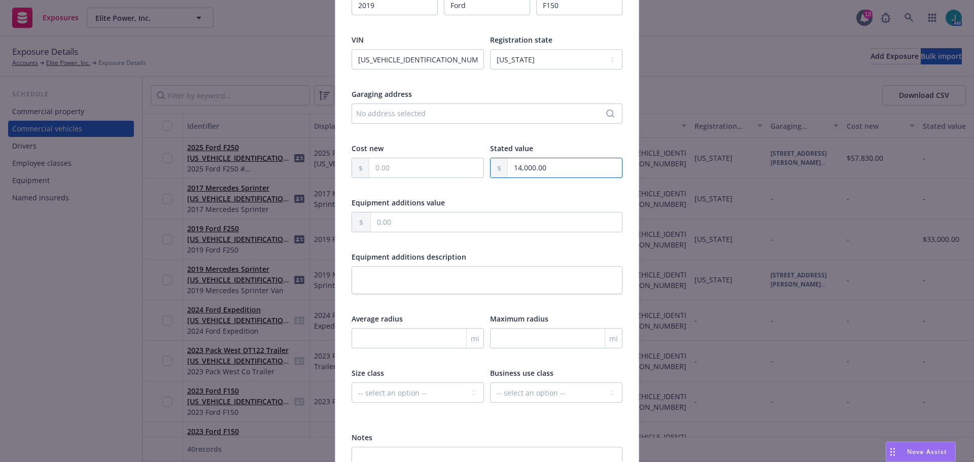
scroll to position [254, 0]
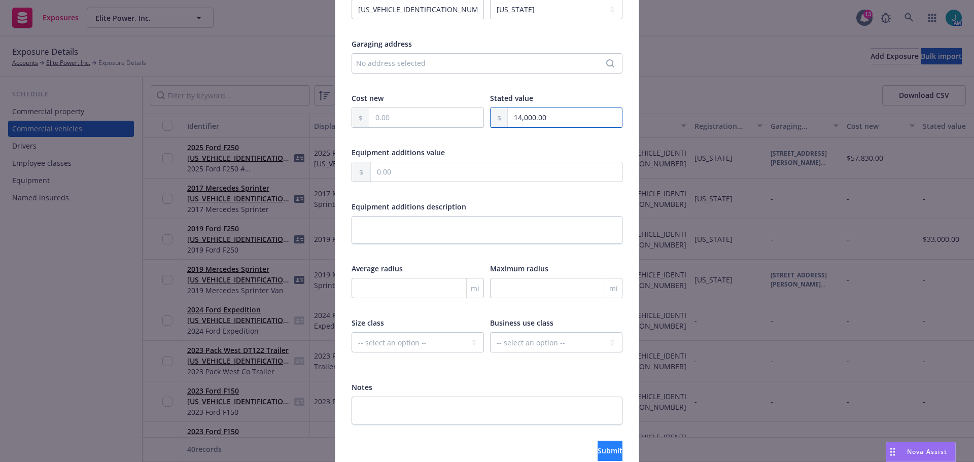
type input "14,000.00"
click at [598, 452] on span "Submit" at bounding box center [609, 451] width 25 height 10
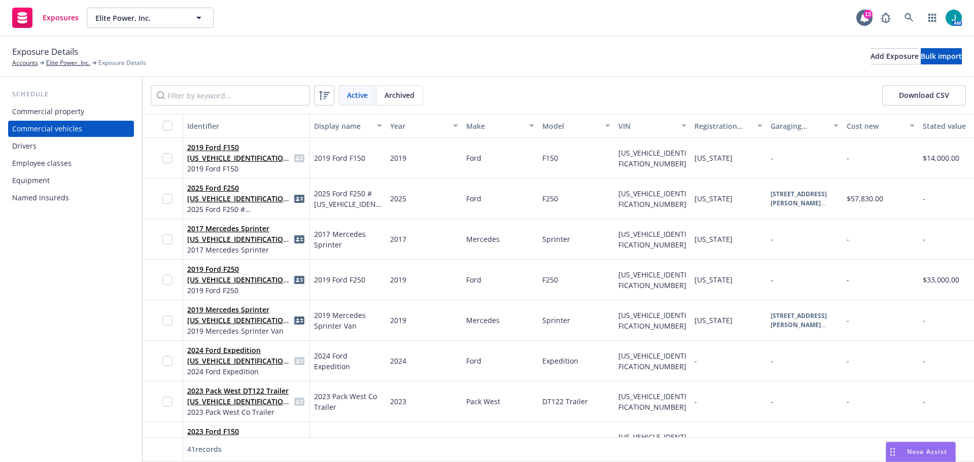
click at [924, 96] on button "Download CSV" at bounding box center [924, 95] width 84 height 20
click at [921, 94] on button "Download CSV" at bounding box center [924, 95] width 84 height 20
click at [212, 99] on input "Filter by keyword..." at bounding box center [230, 95] width 159 height 20
click at [43, 182] on div "Equipment" at bounding box center [31, 180] width 38 height 16
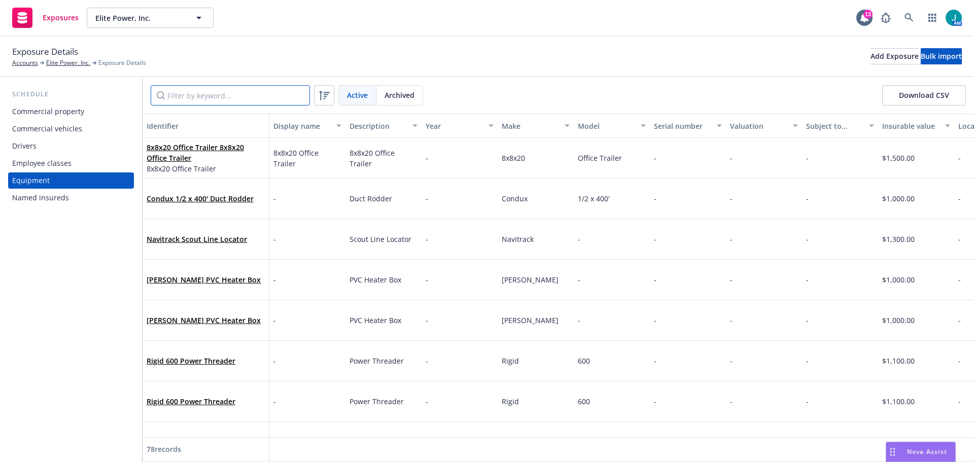
click at [218, 96] on input "Filter by keyword..." at bounding box center [230, 95] width 159 height 20
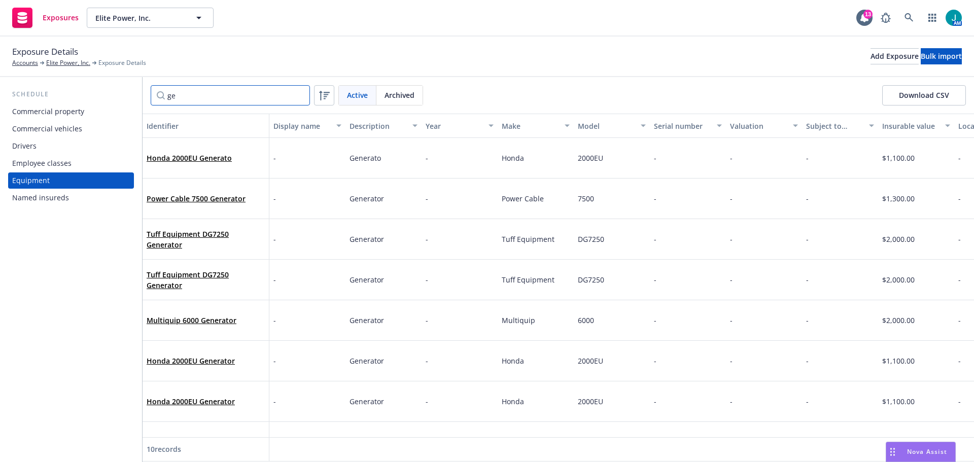
type input "g"
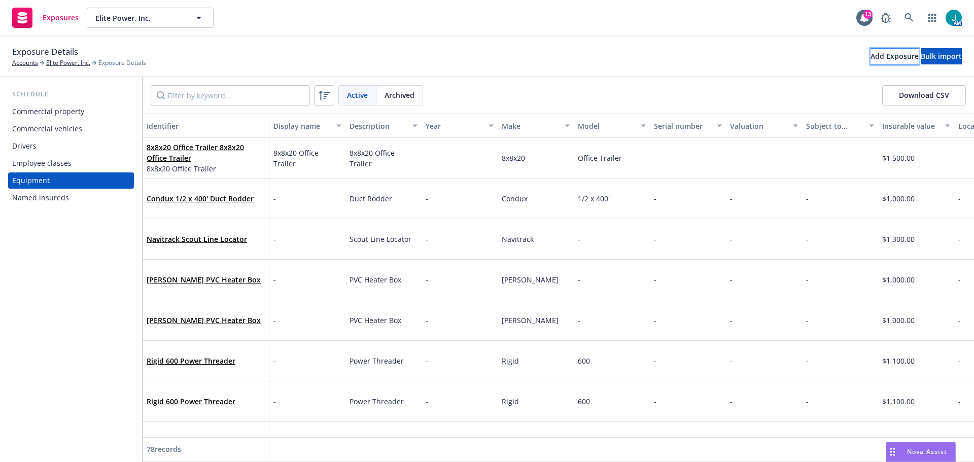
click at [870, 57] on div "Add Exposure" at bounding box center [894, 56] width 48 height 15
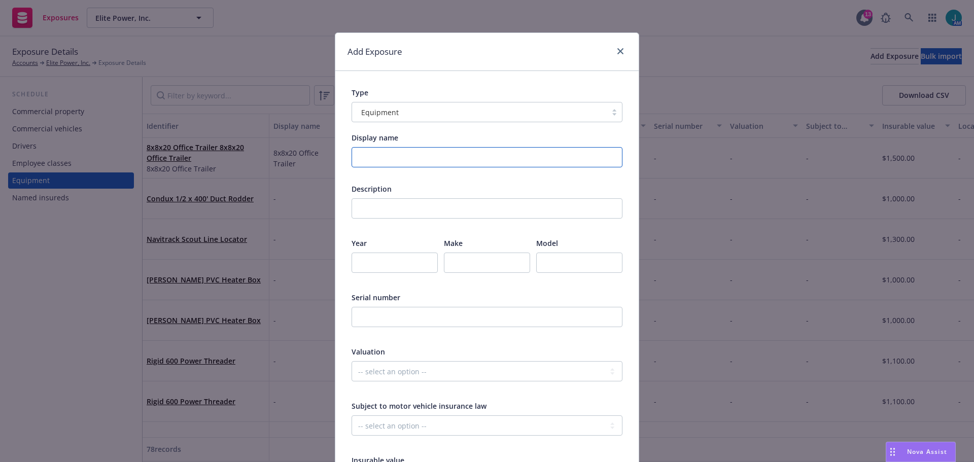
click at [399, 155] on input "Display name" at bounding box center [486, 157] width 271 height 20
drag, startPoint x: 446, startPoint y: 164, endPoint x: 320, endPoint y: 152, distance: 126.9
click at [320, 152] on div "Add Exposure Type Equipment Display name [PERSON_NAME] Table [PERSON_NAME] Desc…" at bounding box center [487, 231] width 974 height 462
type input "[PERSON_NAME] Table [PERSON_NAME]"
click at [366, 211] on input "text" at bounding box center [486, 208] width 271 height 20
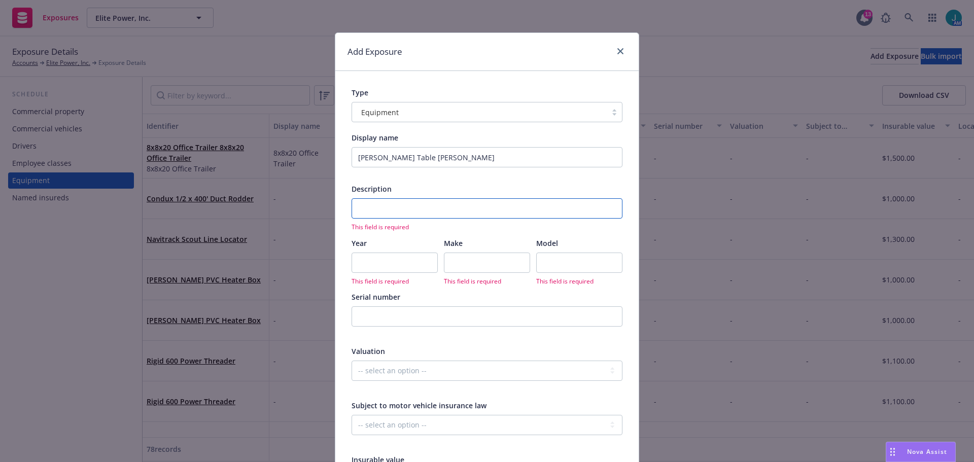
paste input "[PERSON_NAME] Table [PERSON_NAME]"
type input "[PERSON_NAME] Table [PERSON_NAME]"
click at [368, 263] on input "number" at bounding box center [394, 263] width 86 height 20
click at [456, 264] on input "text" at bounding box center [487, 263] width 86 height 20
type input "[PERSON_NAME]"
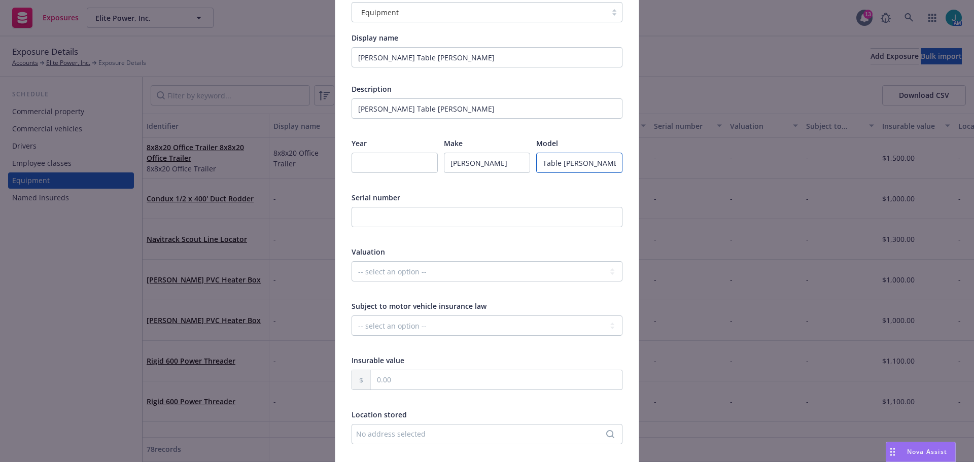
scroll to position [101, 0]
type input "Table [PERSON_NAME]"
click at [377, 373] on input "text" at bounding box center [496, 378] width 251 height 19
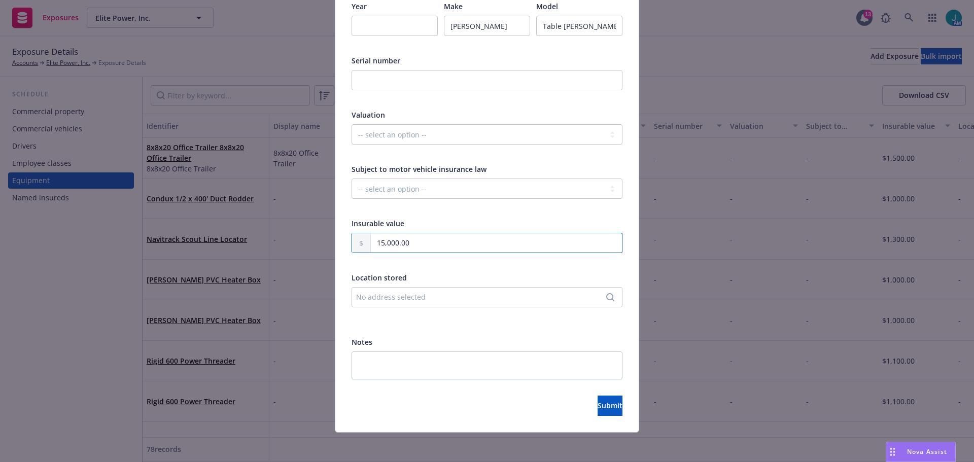
scroll to position [240, 0]
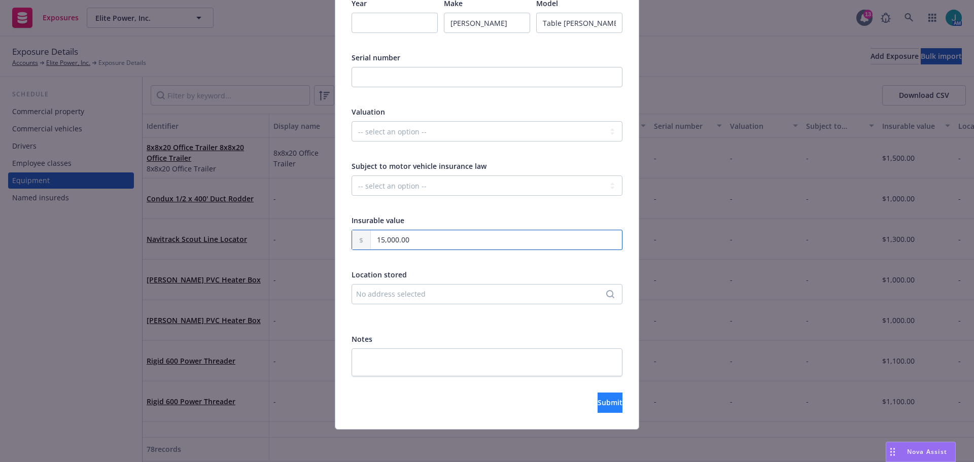
type input "15,000.00"
click at [599, 403] on span "Submit" at bounding box center [609, 403] width 25 height 10
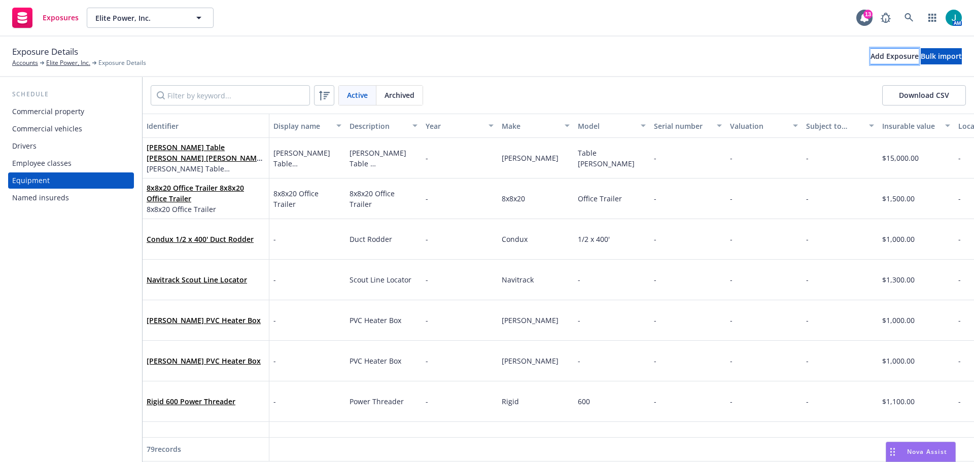
click at [870, 61] on div "Add Exposure" at bounding box center [894, 56] width 48 height 15
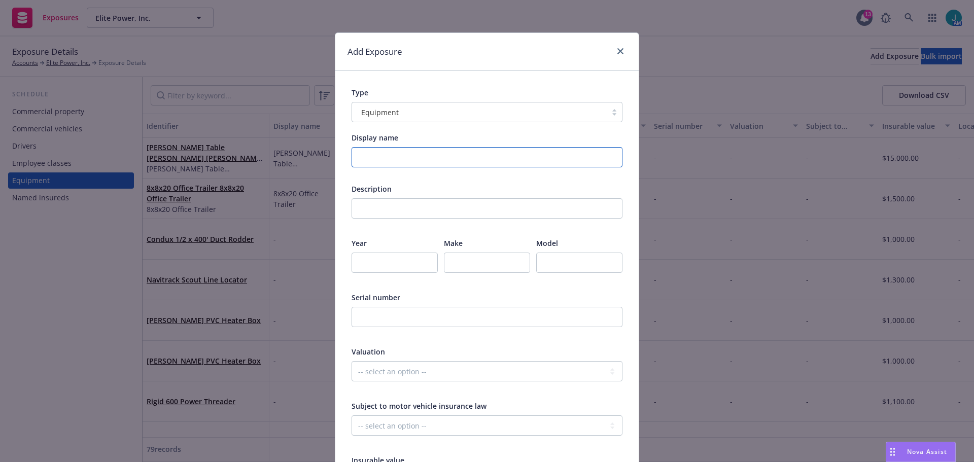
click at [407, 157] on input "Display name" at bounding box center [486, 157] width 271 height 20
type input "Maxis Tugger"
click at [370, 209] on input "text" at bounding box center [486, 208] width 271 height 20
drag, startPoint x: 406, startPoint y: 157, endPoint x: 236, endPoint y: 156, distance: 169.9
click at [236, 156] on div "Add Exposure Type Equipment Display name Maxis Tugger Description This field is…" at bounding box center [487, 231] width 974 height 462
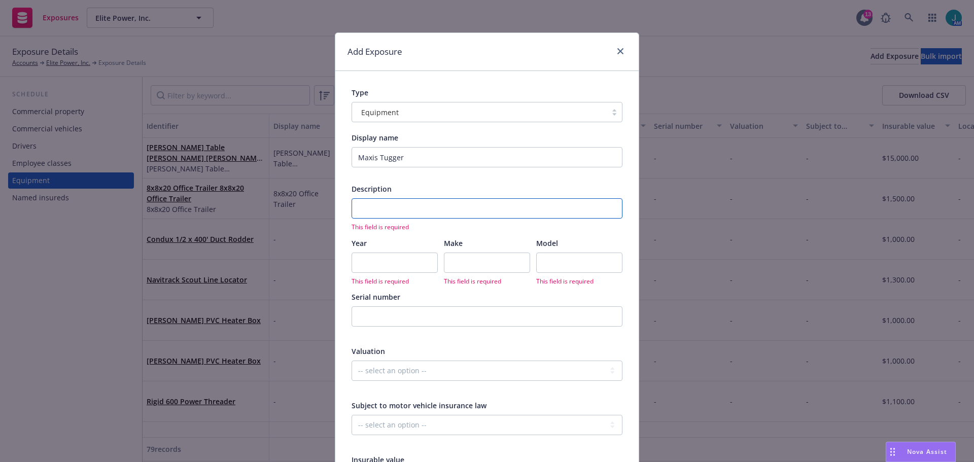
click at [363, 204] on input "text" at bounding box center [486, 208] width 271 height 20
paste input "Maxis Tugger"
type input "Maxis Tugger"
click at [476, 260] on input "text" at bounding box center [487, 263] width 86 height 20
type input "Maxis"
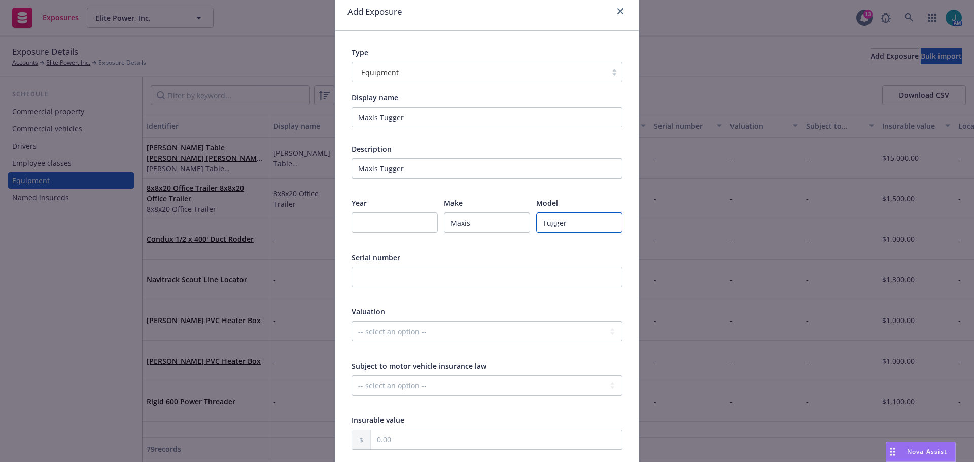
scroll to position [51, 0]
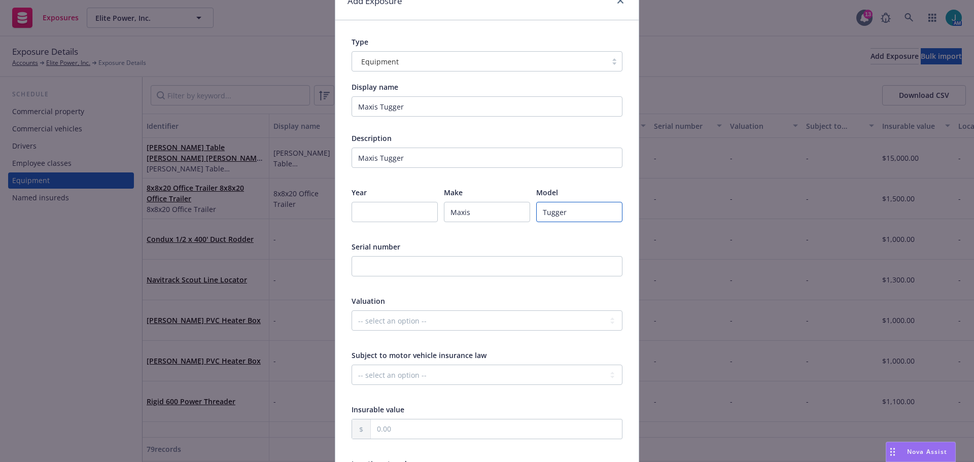
type input "Tugger"
click at [473, 212] on input "Maxis" at bounding box center [487, 212] width 86 height 20
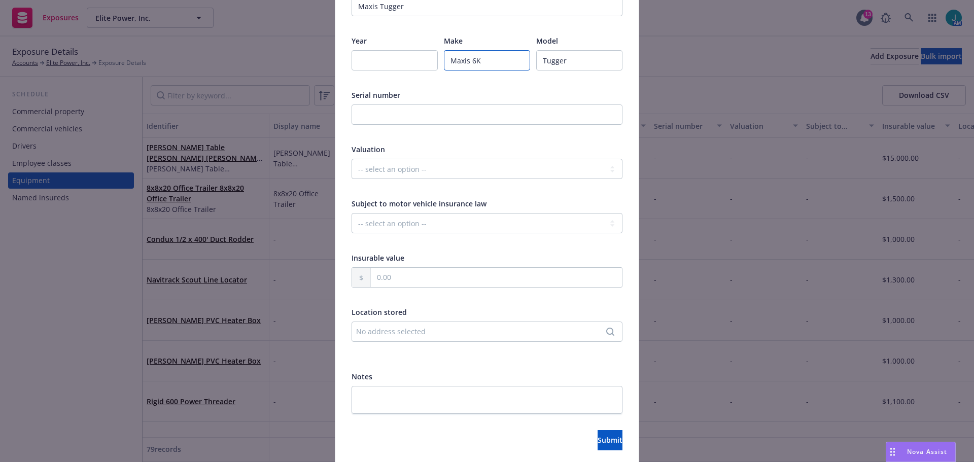
scroll to position [203, 0]
type input "Maxis 6K"
click at [372, 277] on input "text" at bounding box center [496, 276] width 251 height 19
type input "3,000.00"
click at [601, 440] on span "Submit" at bounding box center [609, 440] width 25 height 10
